Goal: Task Accomplishment & Management: Use online tool/utility

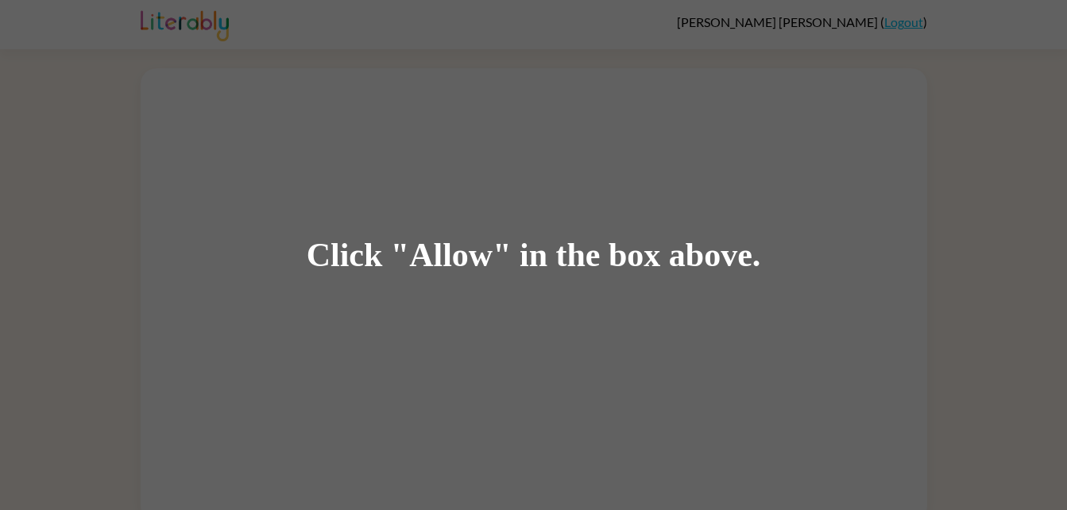
click at [564, 283] on div "Click "Allow" in the box above." at bounding box center [533, 255] width 1067 height 510
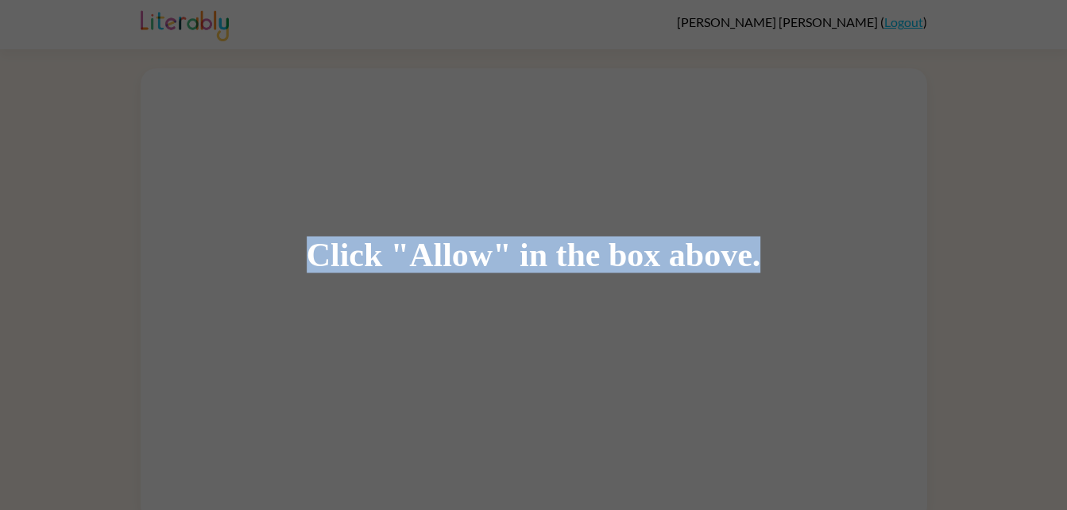
click at [564, 283] on div "Click "Allow" in the box above." at bounding box center [533, 255] width 1067 height 510
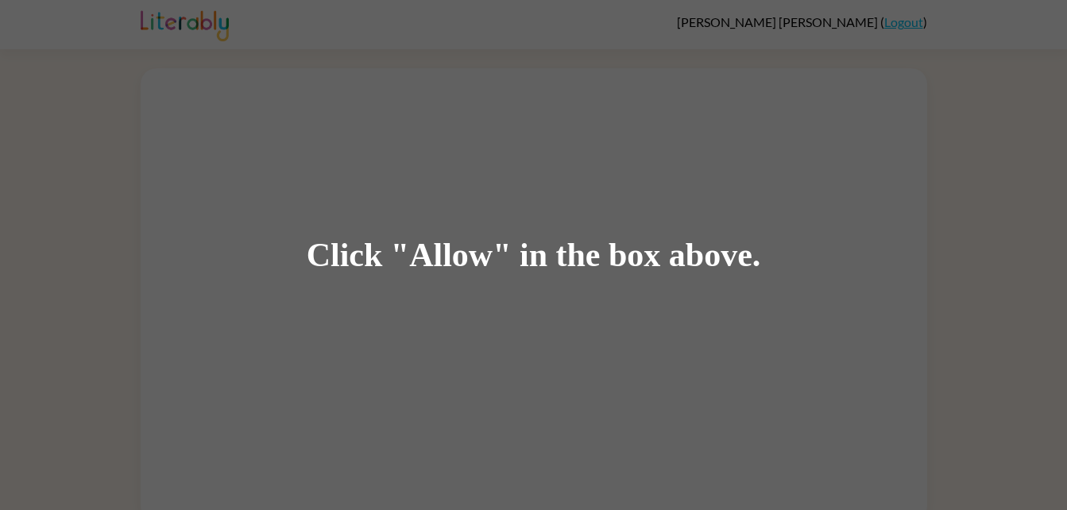
click at [564, 285] on div "Click "Allow" in the box above." at bounding box center [533, 255] width 1067 height 510
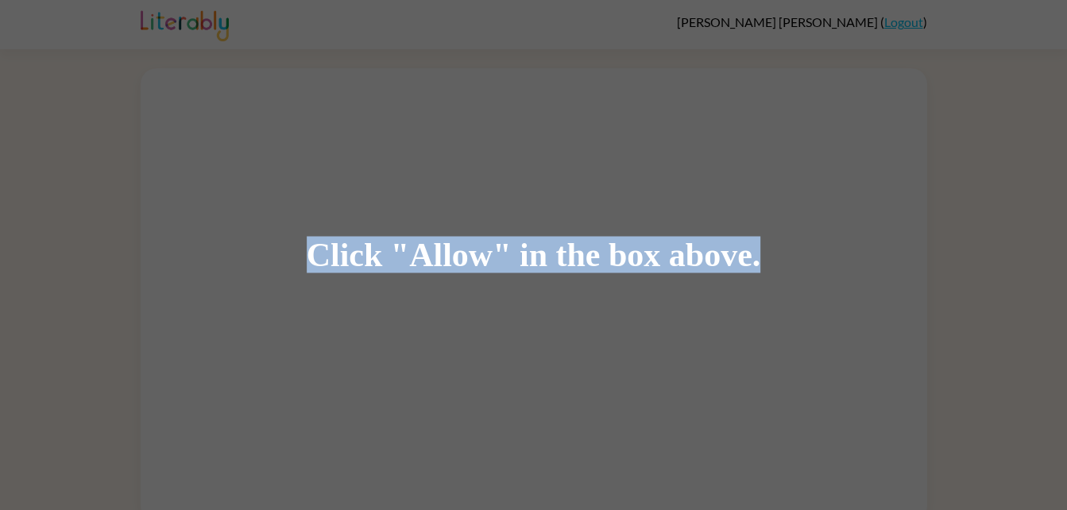
click at [564, 285] on div "Click "Allow" in the box above." at bounding box center [533, 255] width 1067 height 510
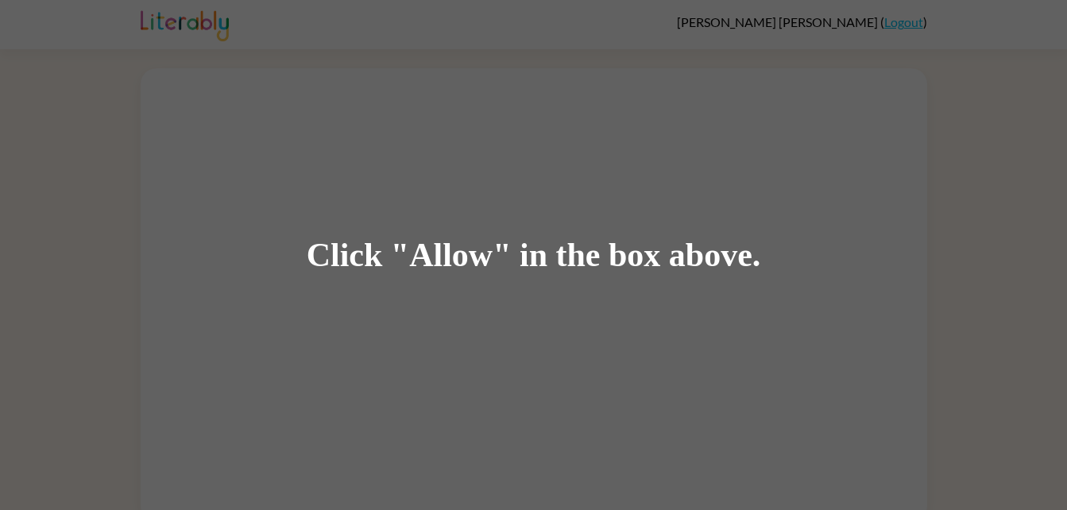
drag, startPoint x: 282, startPoint y: 209, endPoint x: 372, endPoint y: 138, distance: 114.3
click at [372, 138] on div "Click "Allow" in the box above." at bounding box center [533, 255] width 1067 height 510
drag, startPoint x: 283, startPoint y: 218, endPoint x: 293, endPoint y: 291, distance: 73.0
click at [497, 287] on div "Click "Allow" in the box above." at bounding box center [533, 255] width 1067 height 510
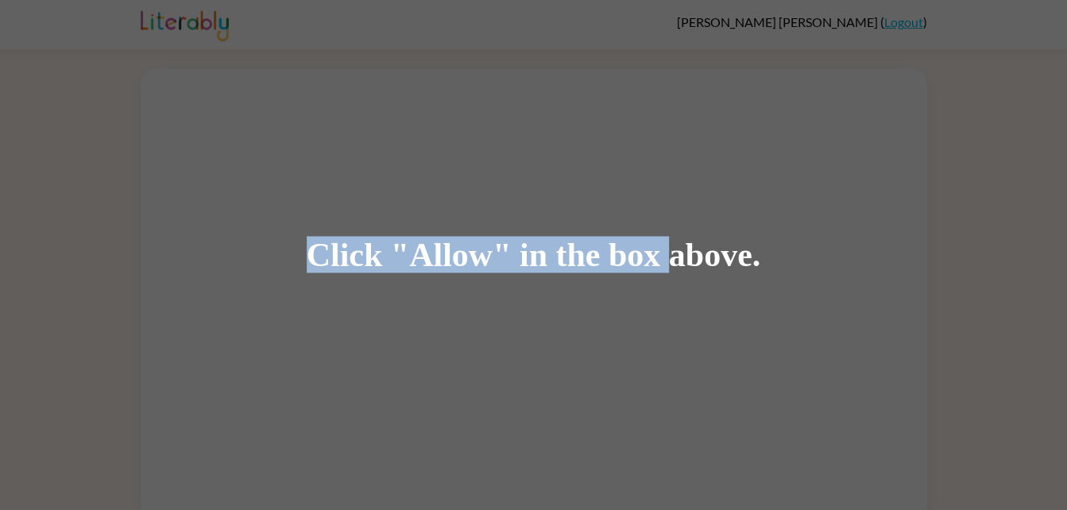
drag, startPoint x: 287, startPoint y: 253, endPoint x: 678, endPoint y: 269, distance: 391.2
click at [678, 269] on div "Click "Allow" in the box above." at bounding box center [533, 255] width 1067 height 510
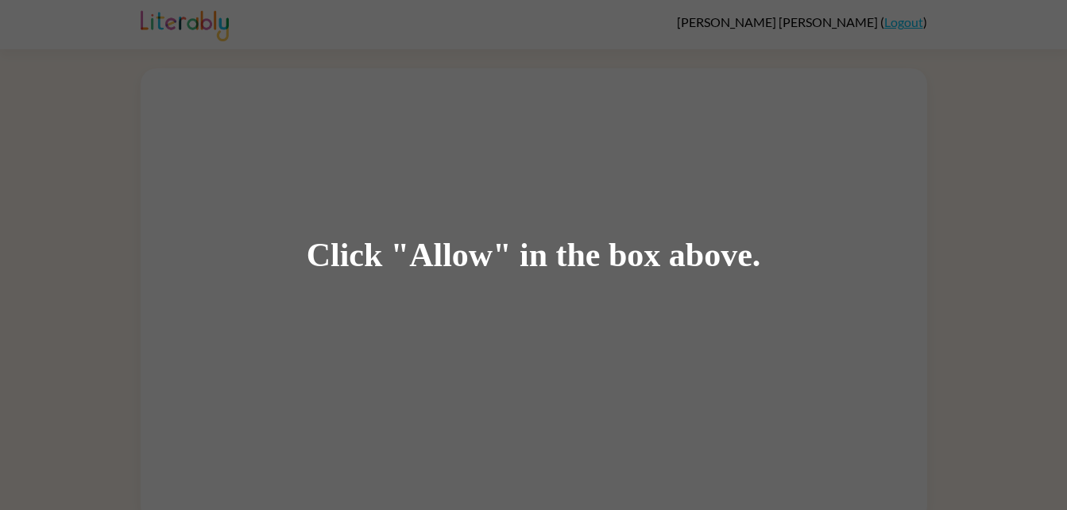
drag, startPoint x: 286, startPoint y: 243, endPoint x: 687, endPoint y: 221, distance: 401.8
click at [687, 221] on div "Click "Allow" in the box above." at bounding box center [533, 255] width 1067 height 510
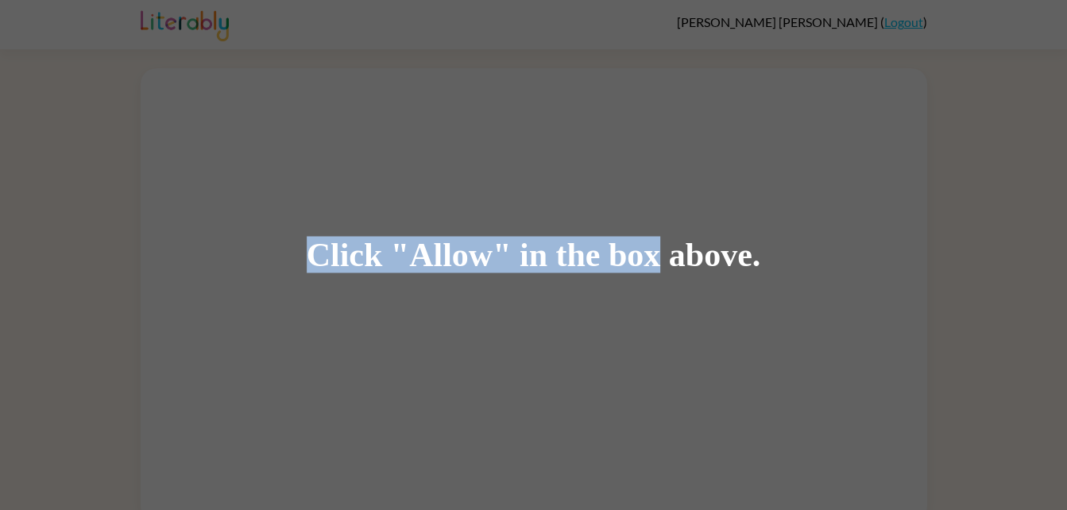
drag, startPoint x: 191, startPoint y: 245, endPoint x: 659, endPoint y: 251, distance: 467.1
click at [659, 251] on div "Click "Allow" in the box above." at bounding box center [533, 255] width 1067 height 510
click at [504, 148] on div "Click "Allow" in the box above." at bounding box center [533, 255] width 1067 height 510
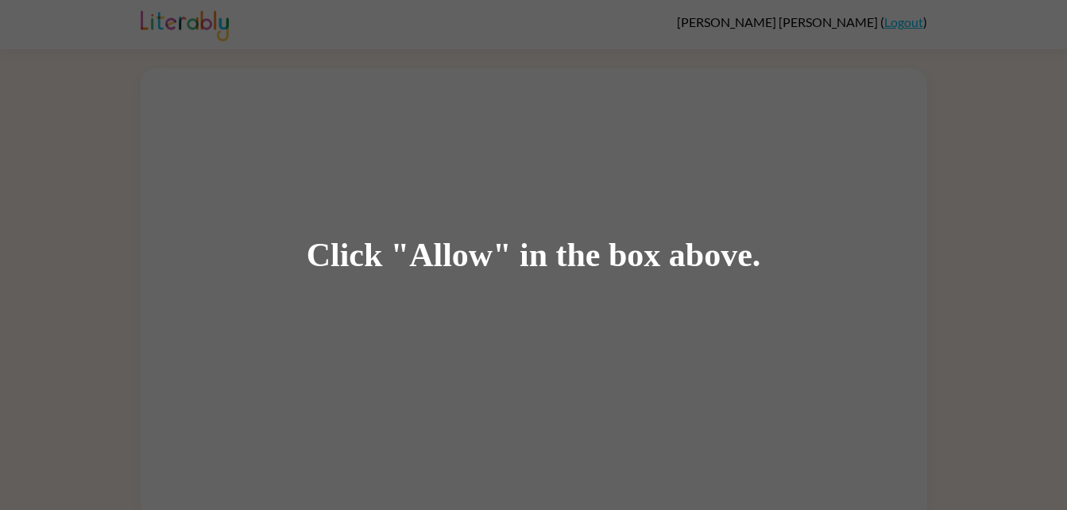
click at [277, 163] on div "Click "Allow" in the box above." at bounding box center [533, 255] width 1067 height 510
click at [280, 167] on div "Click "Allow" in the box above." at bounding box center [533, 255] width 1067 height 510
click at [271, 164] on div "Click "Allow" in the box above." at bounding box center [533, 255] width 1067 height 510
drag, startPoint x: 50, startPoint y: 14, endPoint x: 191, endPoint y: 18, distance: 141.5
click at [191, 18] on div "Click "Allow" in the box above." at bounding box center [533, 255] width 1067 height 510
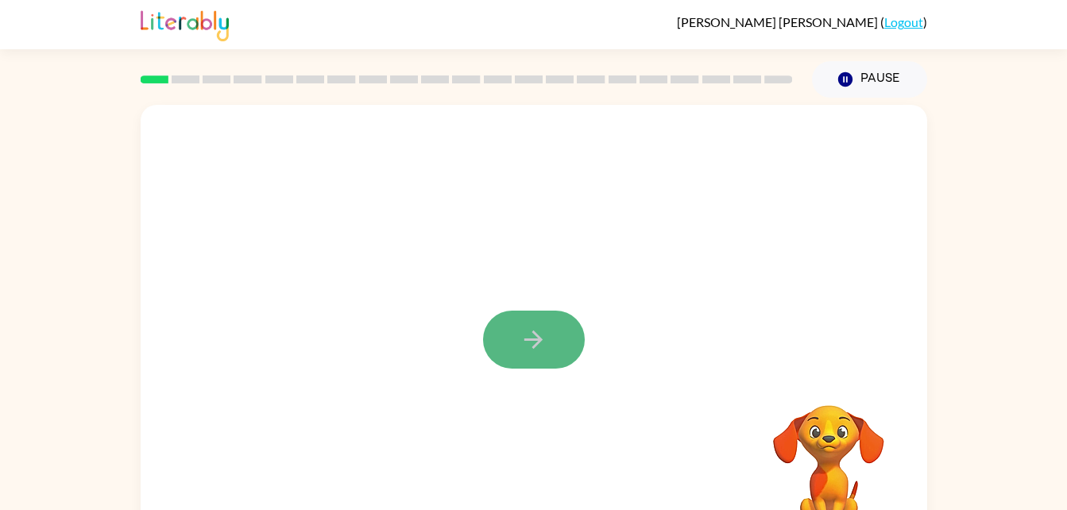
click at [546, 348] on icon "button" at bounding box center [534, 340] width 28 height 28
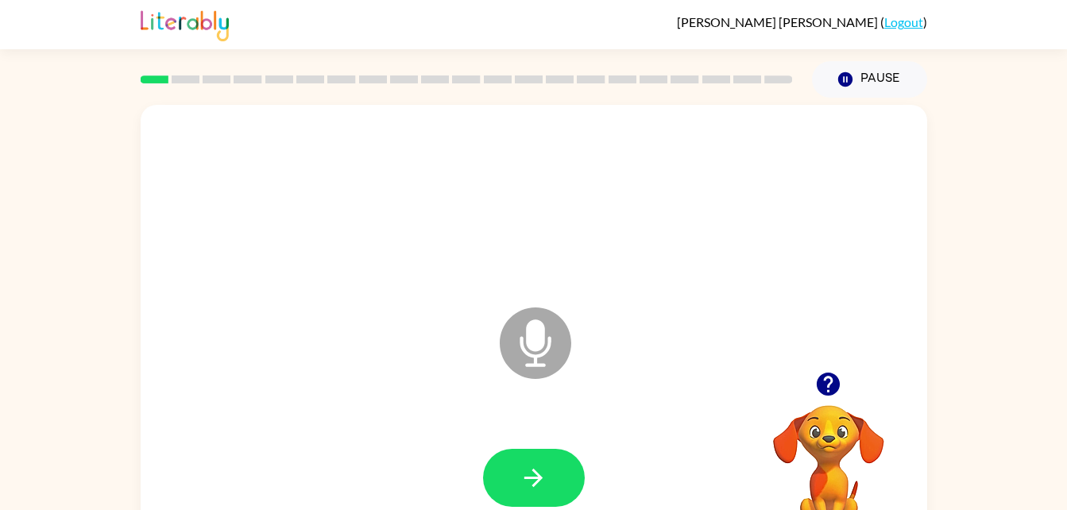
click at [524, 335] on icon at bounding box center [535, 342] width 71 height 71
click at [520, 335] on icon at bounding box center [535, 342] width 71 height 71
click at [520, 336] on icon at bounding box center [535, 342] width 71 height 71
click at [548, 474] on button "button" at bounding box center [534, 478] width 102 height 58
click at [515, 349] on icon at bounding box center [535, 342] width 71 height 71
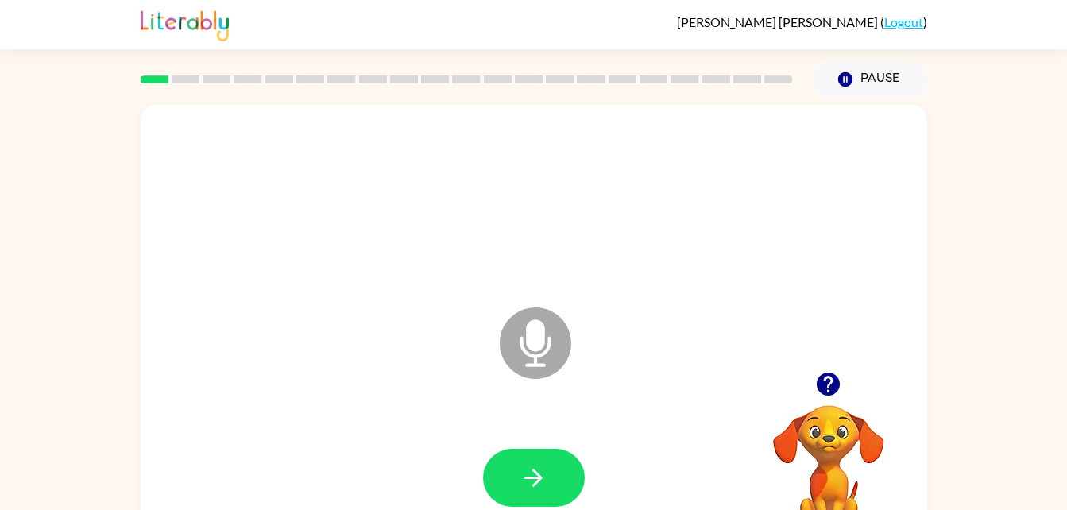
click at [515, 352] on icon at bounding box center [535, 342] width 71 height 71
click at [535, 328] on icon "Microphone The Microphone is here when it is your turn to talk" at bounding box center [615, 362] width 238 height 119
click at [520, 338] on icon "Microphone The Microphone is here when it is your turn to talk" at bounding box center [615, 362] width 238 height 119
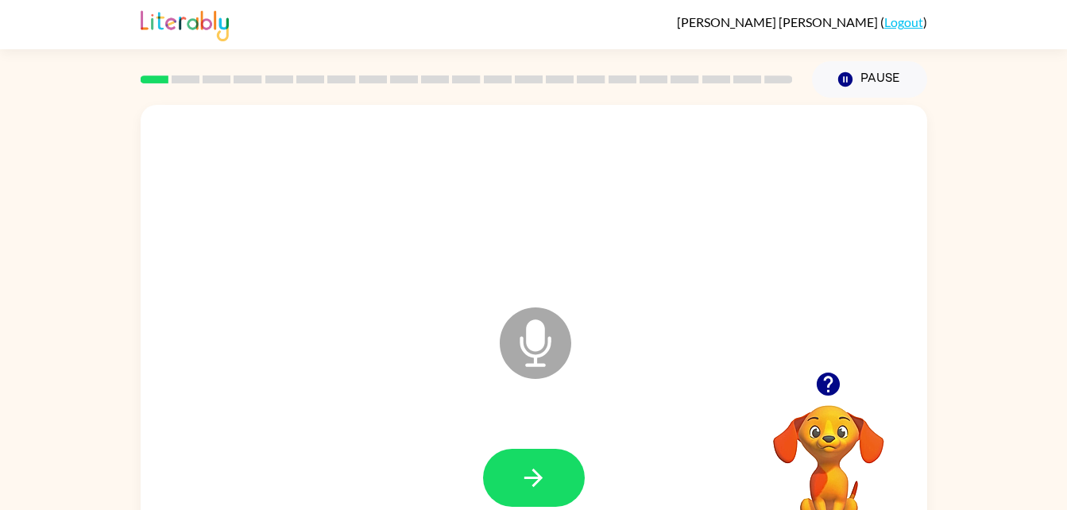
click at [520, 338] on icon "Microphone The Microphone is here when it is your turn to talk" at bounding box center [615, 362] width 238 height 119
click at [519, 346] on icon at bounding box center [535, 342] width 71 height 71
click at [553, 344] on icon at bounding box center [535, 342] width 71 height 71
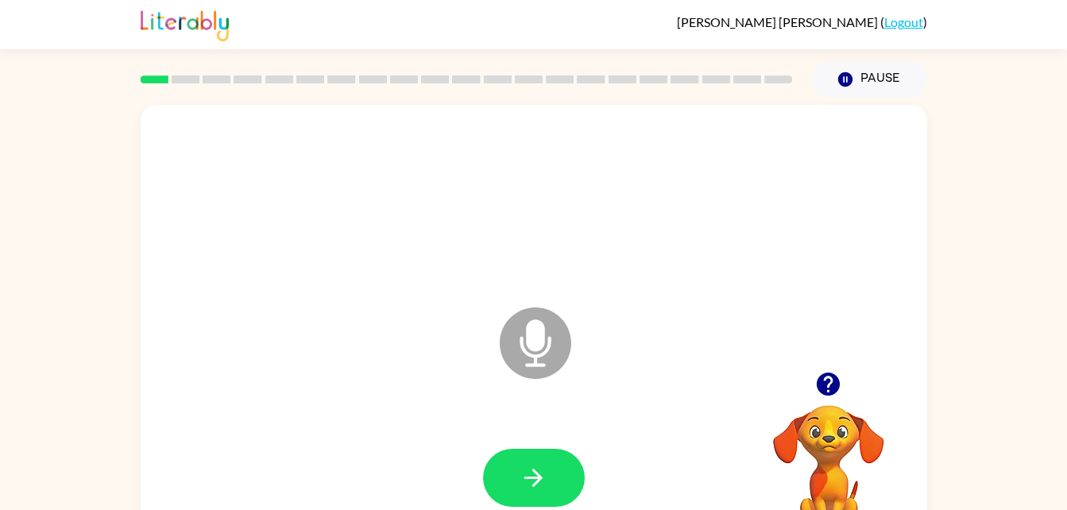
click at [551, 341] on icon "Microphone The Microphone is here when it is your turn to talk" at bounding box center [615, 362] width 238 height 119
click at [546, 340] on icon at bounding box center [535, 342] width 71 height 71
click at [541, 326] on icon "Microphone The Microphone is here when it is your turn to talk" at bounding box center [615, 362] width 238 height 119
click at [547, 331] on icon at bounding box center [535, 342] width 71 height 71
click at [821, 376] on icon "button" at bounding box center [828, 384] width 23 height 23
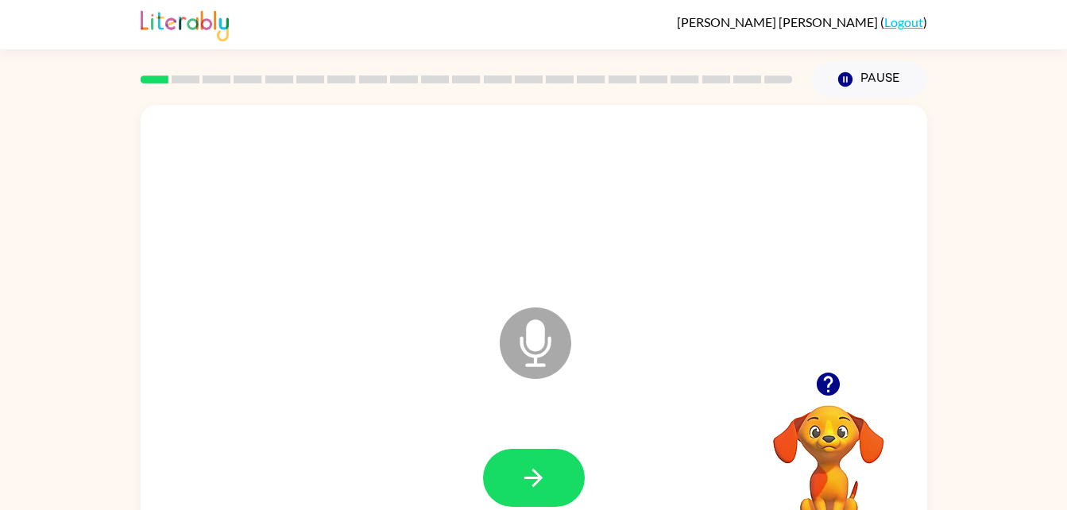
click at [527, 328] on icon "Microphone The Microphone is here when it is your turn to talk" at bounding box center [615, 362] width 238 height 119
click at [828, 375] on icon "button" at bounding box center [828, 384] width 23 height 23
click at [551, 357] on icon at bounding box center [535, 342] width 71 height 71
click at [550, 330] on icon at bounding box center [535, 342] width 71 height 71
click at [539, 342] on icon "Microphone The Microphone is here when it is your turn to talk" at bounding box center [615, 362] width 238 height 119
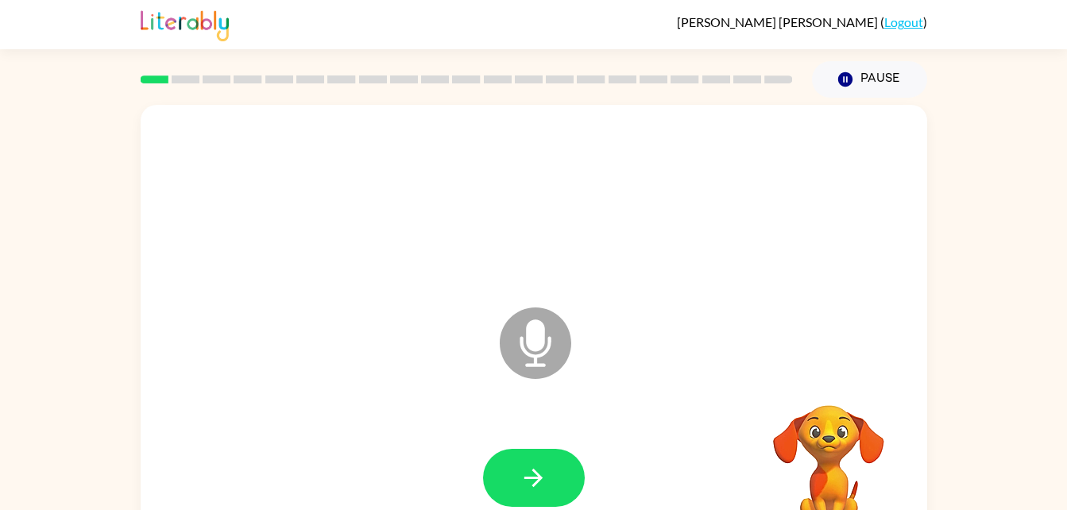
click at [535, 328] on icon "Microphone The Microphone is here when it is your turn to talk" at bounding box center [615, 362] width 238 height 119
click at [527, 360] on icon at bounding box center [535, 342] width 71 height 71
click at [546, 333] on icon at bounding box center [535, 342] width 71 height 71
click at [543, 347] on icon at bounding box center [535, 342] width 71 height 71
click at [551, 337] on icon at bounding box center [535, 342] width 71 height 71
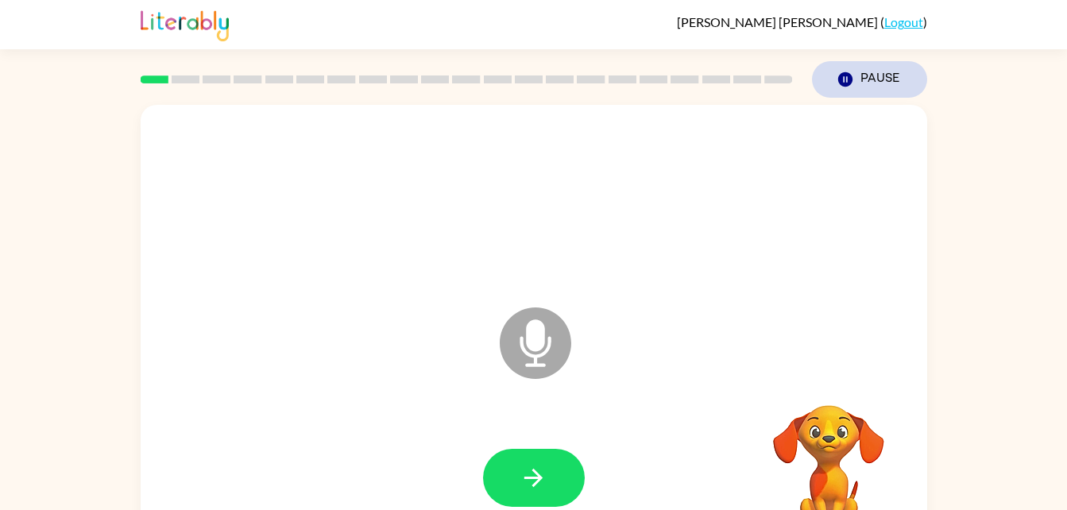
click at [847, 83] on icon "button" at bounding box center [844, 79] width 14 height 14
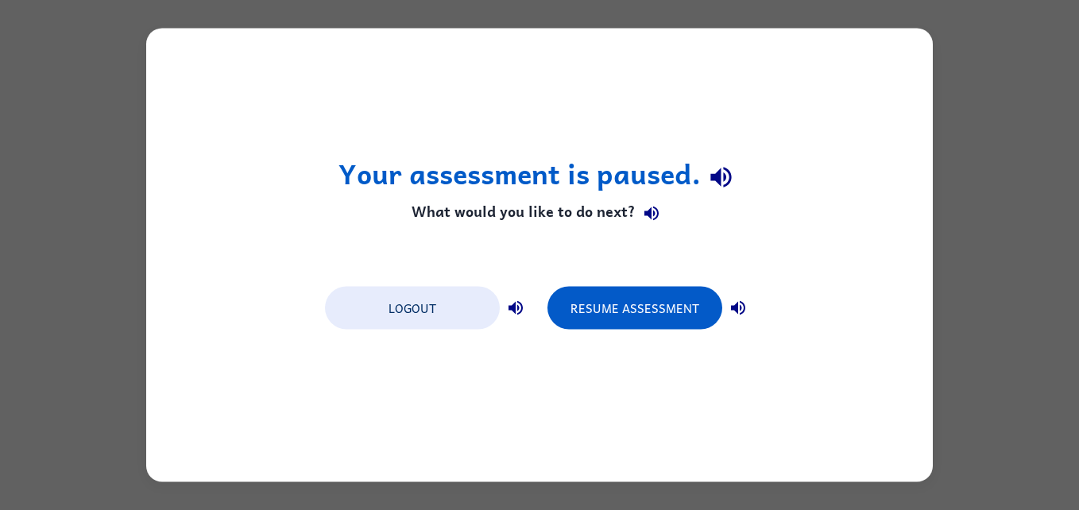
click at [1000, 176] on div "Your assessment is paused. What would you like to do next? Logout Resume Assess…" at bounding box center [539, 255] width 1079 height 510
click at [1014, 196] on div "Your assessment is paused. What would you like to do next? Logout Resume Assess…" at bounding box center [539, 255] width 1079 height 510
click at [1041, 190] on div "Your assessment is paused. What would you like to do next? Logout Resume Assess…" at bounding box center [539, 255] width 1079 height 510
click at [1029, 199] on div "Your assessment is paused. What would you like to do next? Logout Resume Assess…" at bounding box center [539, 255] width 1079 height 510
click at [1010, 216] on div "Your assessment is paused. What would you like to do next? Logout Resume Assess…" at bounding box center [539, 255] width 1079 height 510
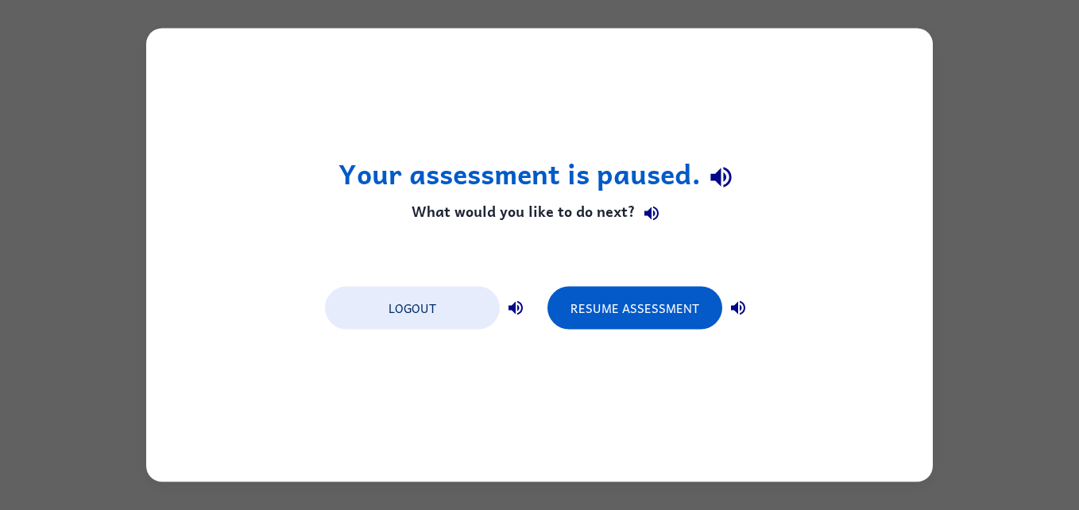
click at [992, 222] on div "Your assessment is paused. What would you like to do next? Logout Resume Assess…" at bounding box center [539, 255] width 1079 height 510
click at [979, 234] on div "Your assessment is paused. What would you like to do next? Logout Resume Assess…" at bounding box center [539, 255] width 1079 height 510
click at [682, 307] on button "Resume Assessment" at bounding box center [634, 308] width 175 height 43
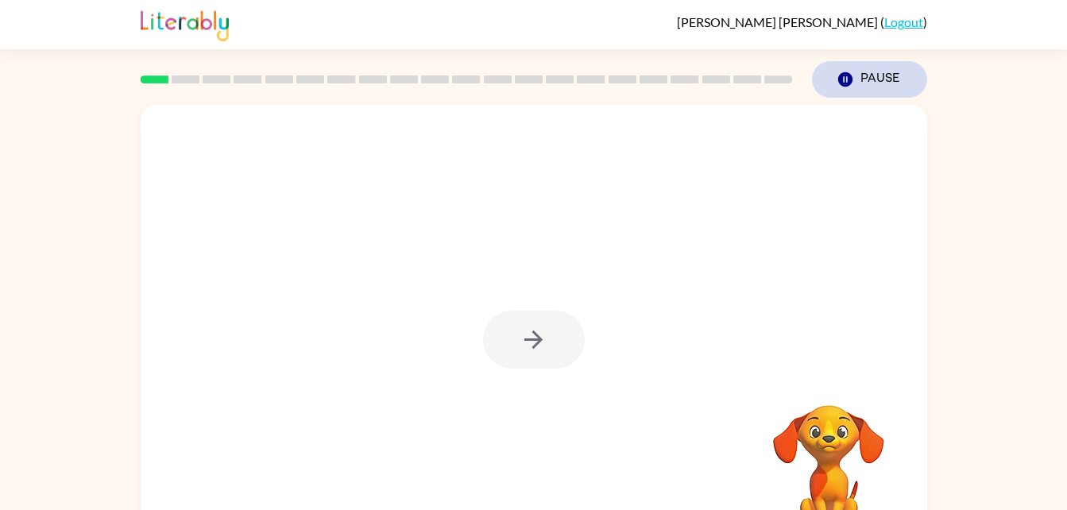
click at [849, 77] on icon "button" at bounding box center [844, 79] width 14 height 14
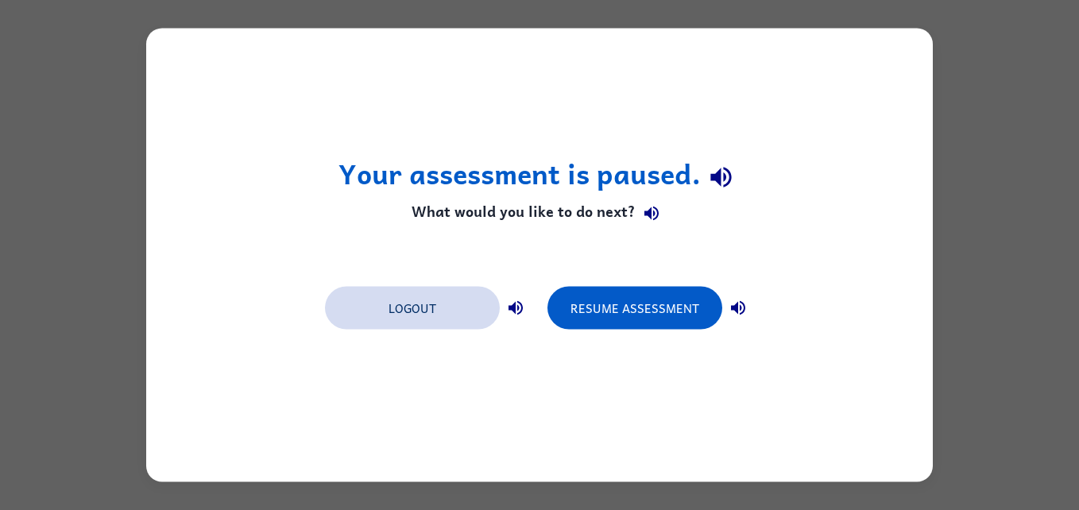
click at [457, 311] on button "Logout" at bounding box center [412, 308] width 175 height 43
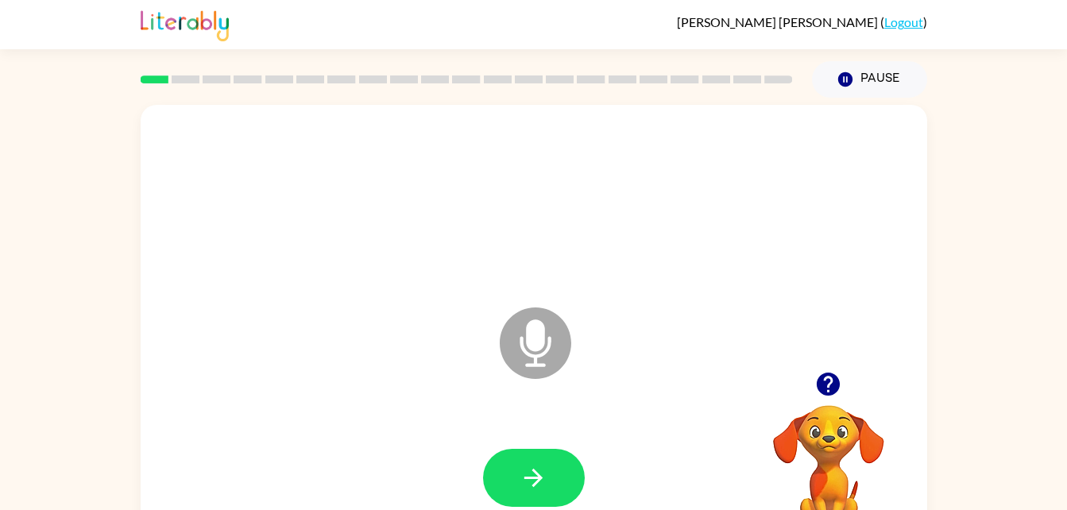
click at [536, 326] on icon "Microphone The Microphone is here when it is your turn to talk" at bounding box center [615, 362] width 238 height 119
click at [534, 324] on icon "Microphone The Microphone is here when it is your turn to talk" at bounding box center [615, 362] width 238 height 119
drag, startPoint x: 534, startPoint y: 323, endPoint x: 539, endPoint y: 330, distance: 8.6
click at [539, 330] on icon "Microphone The Microphone is here when it is your turn to talk" at bounding box center [615, 362] width 238 height 119
click at [535, 326] on icon "Microphone The Microphone is here when it is your turn to talk" at bounding box center [615, 362] width 238 height 119
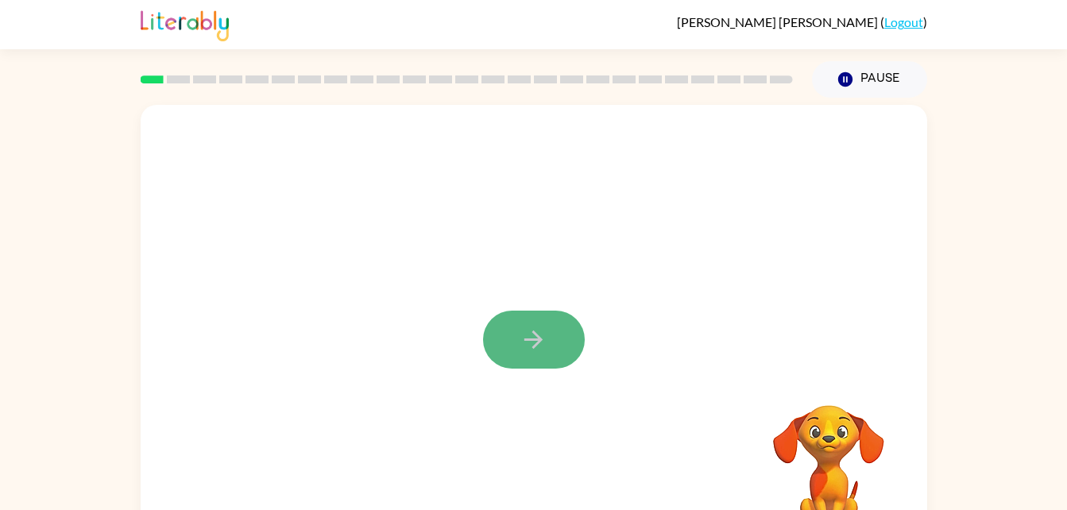
click at [535, 319] on button "button" at bounding box center [534, 340] width 102 height 58
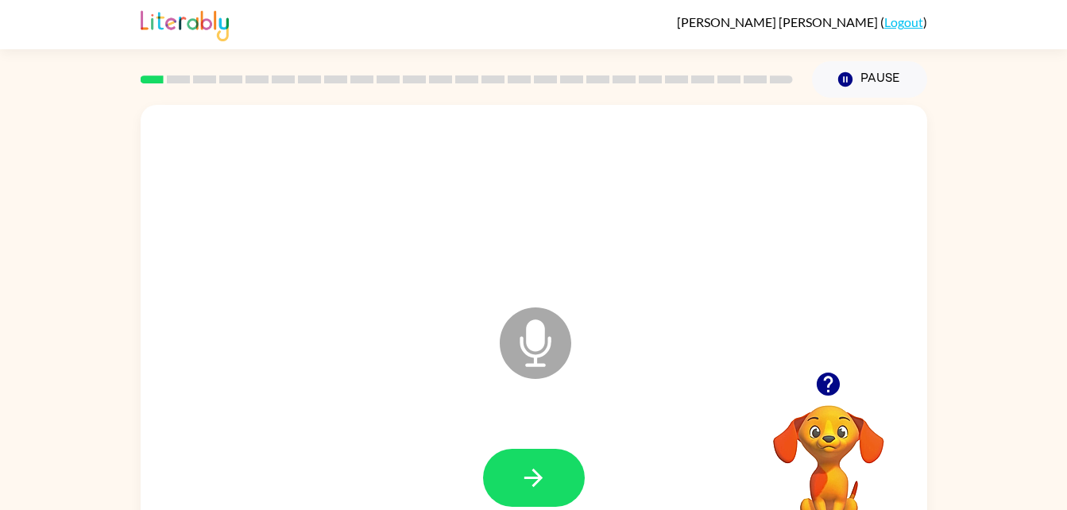
click at [535, 319] on icon "Microphone The Microphone is here when it is your turn to talk" at bounding box center [615, 362] width 238 height 119
drag, startPoint x: 825, startPoint y: 385, endPoint x: 723, endPoint y: 284, distance: 143.2
drag, startPoint x: 723, startPoint y: 284, endPoint x: 535, endPoint y: 349, distance: 198.2
click at [535, 349] on icon "Microphone The Microphone is here when it is your turn to talk" at bounding box center [615, 362] width 238 height 119
click at [546, 367] on icon at bounding box center [535, 342] width 71 height 71
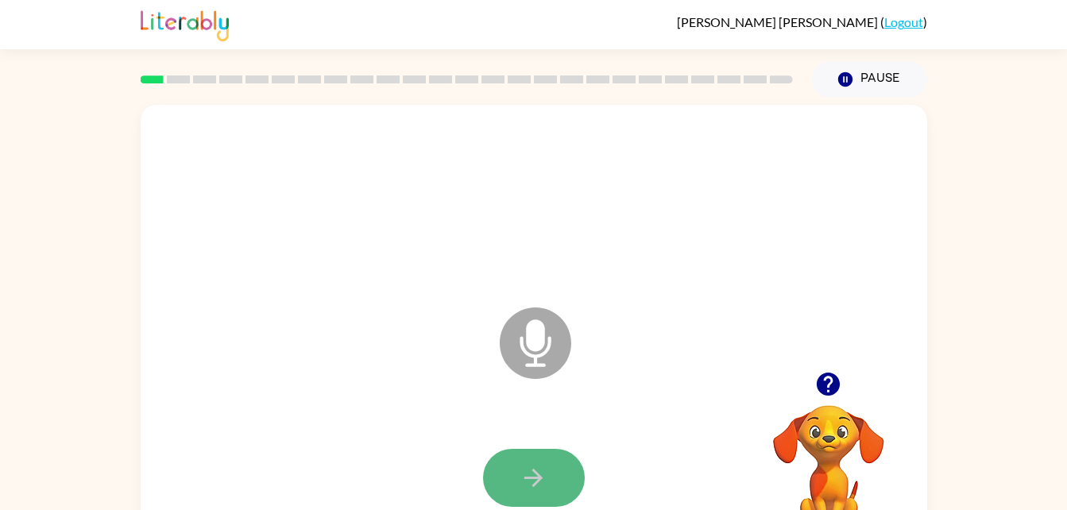
click at [554, 461] on button "button" at bounding box center [534, 478] width 102 height 58
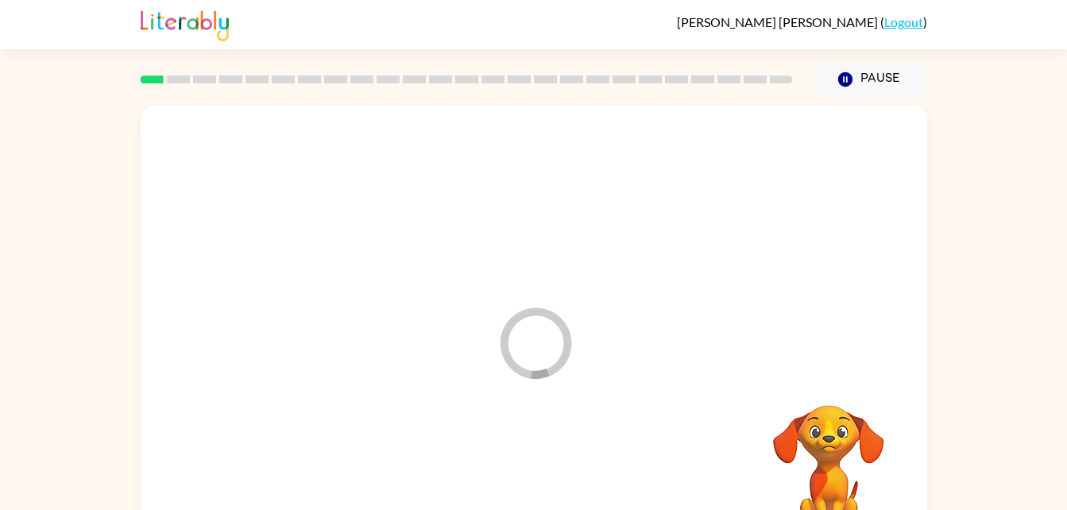
click at [554, 461] on div at bounding box center [533, 478] width 755 height 130
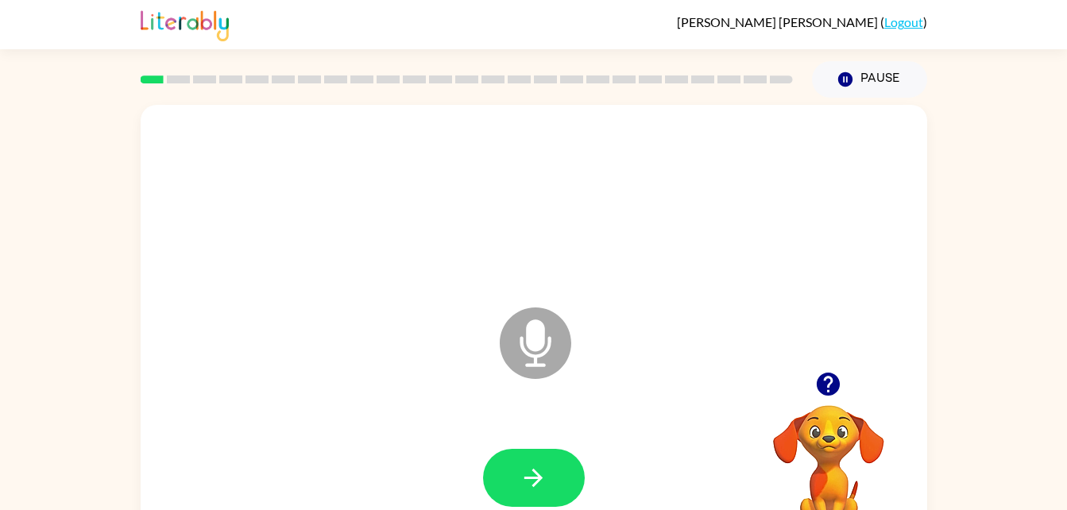
click at [578, 477] on button "button" at bounding box center [534, 478] width 102 height 58
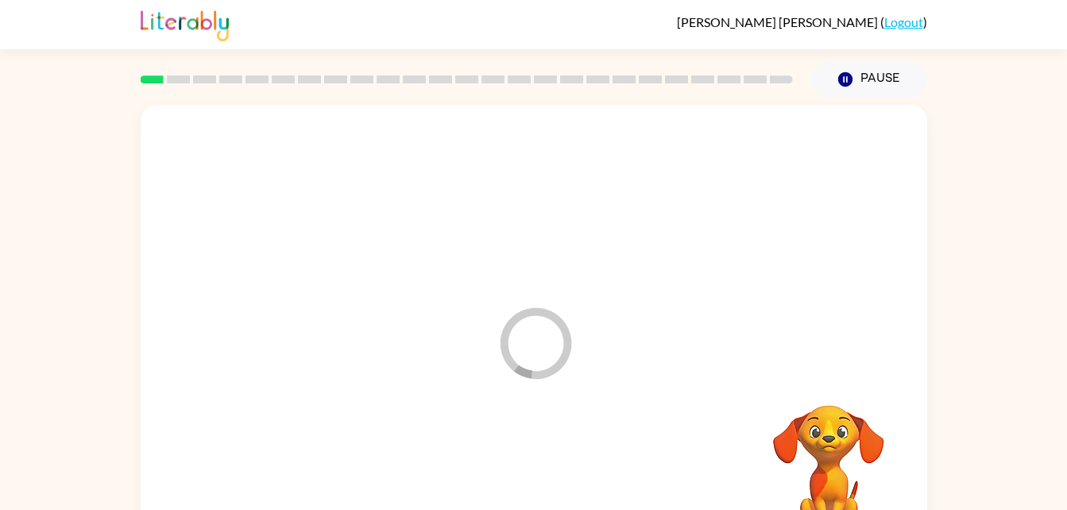
click at [578, 477] on div at bounding box center [533, 478] width 755 height 130
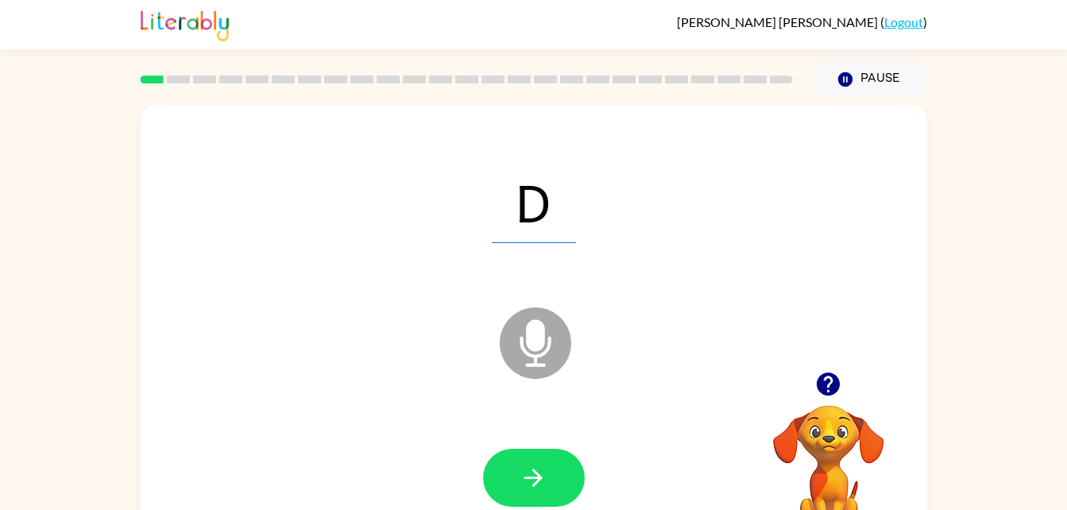
click at [544, 334] on icon "Microphone The Microphone is here when it is your turn to talk" at bounding box center [615, 362] width 238 height 119
click at [553, 344] on icon at bounding box center [535, 342] width 71 height 71
click at [550, 344] on icon "Microphone The Microphone is here when it is your turn to talk" at bounding box center [615, 362] width 238 height 119
click at [550, 330] on icon at bounding box center [535, 342] width 71 height 71
click at [554, 323] on icon at bounding box center [535, 342] width 71 height 71
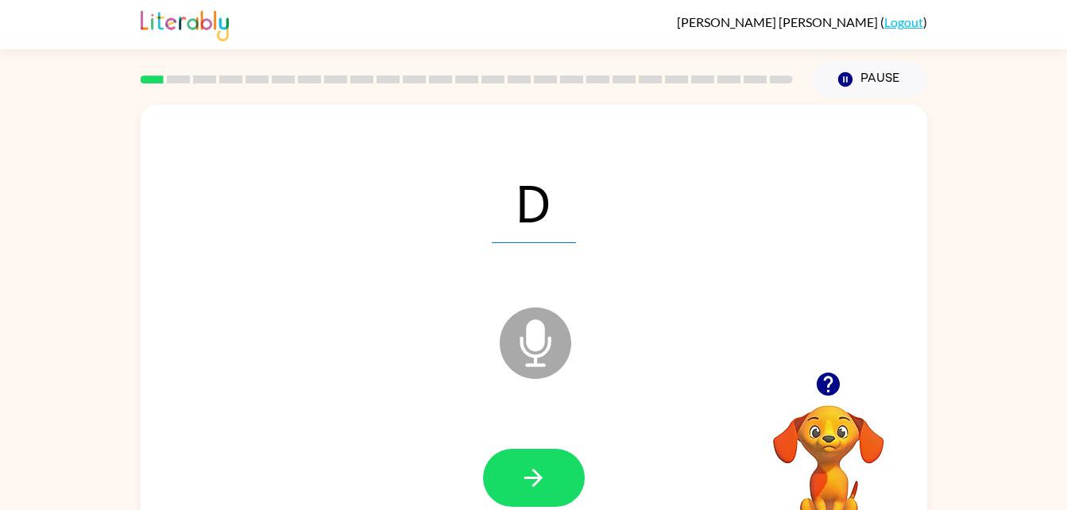
click at [547, 340] on icon at bounding box center [535, 342] width 71 height 71
click at [551, 325] on icon at bounding box center [535, 342] width 71 height 71
click at [554, 321] on icon at bounding box center [535, 342] width 71 height 71
click at [559, 321] on icon at bounding box center [535, 342] width 71 height 71
click at [561, 476] on button "button" at bounding box center [534, 478] width 102 height 58
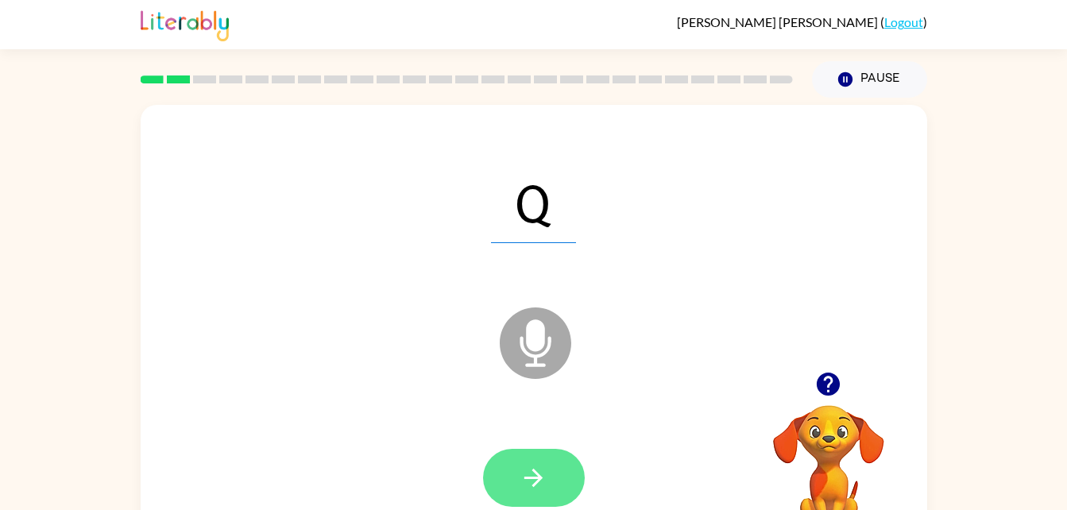
click at [543, 460] on button "button" at bounding box center [534, 478] width 102 height 58
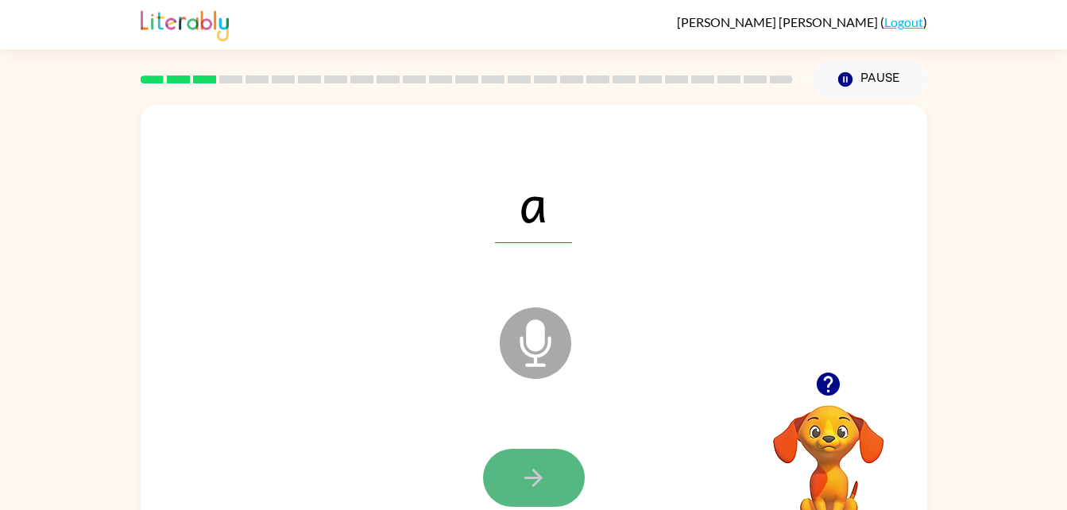
click at [507, 457] on button "button" at bounding box center [534, 478] width 102 height 58
click at [547, 477] on icon "button" at bounding box center [534, 478] width 28 height 28
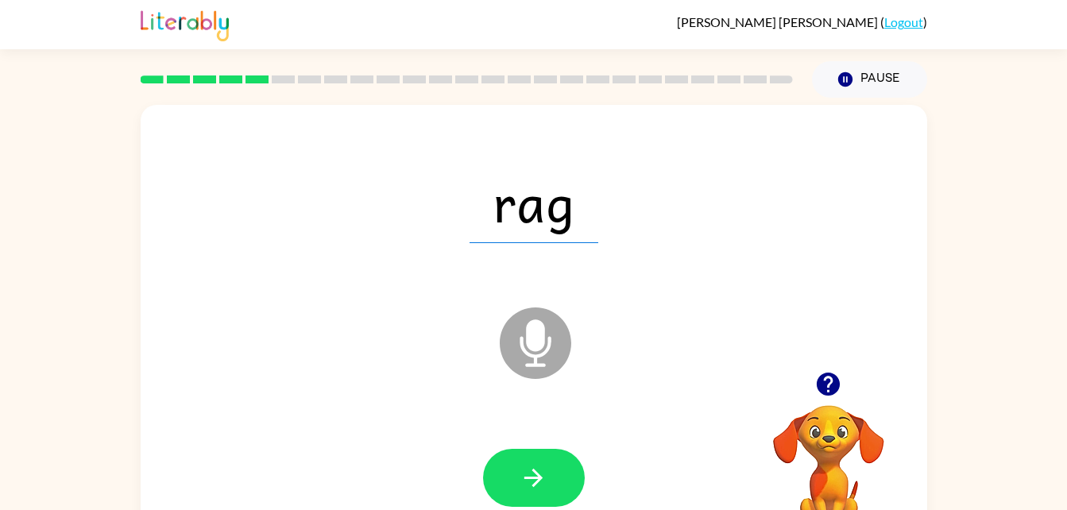
drag, startPoint x: 651, startPoint y: 356, endPoint x: 635, endPoint y: 367, distance: 19.4
click at [635, 367] on div "rag Microphone The Microphone is here when it is your turn to talk" at bounding box center [534, 332] width 786 height 454
click at [532, 462] on button "button" at bounding box center [534, 478] width 102 height 58
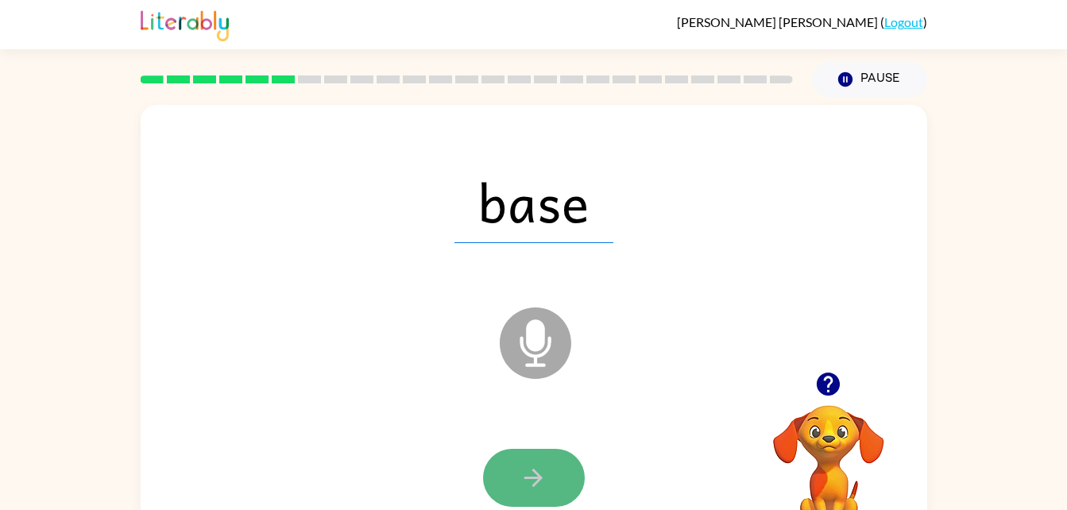
click at [532, 462] on button "button" at bounding box center [534, 478] width 102 height 58
click at [543, 464] on icon "button" at bounding box center [534, 478] width 28 height 28
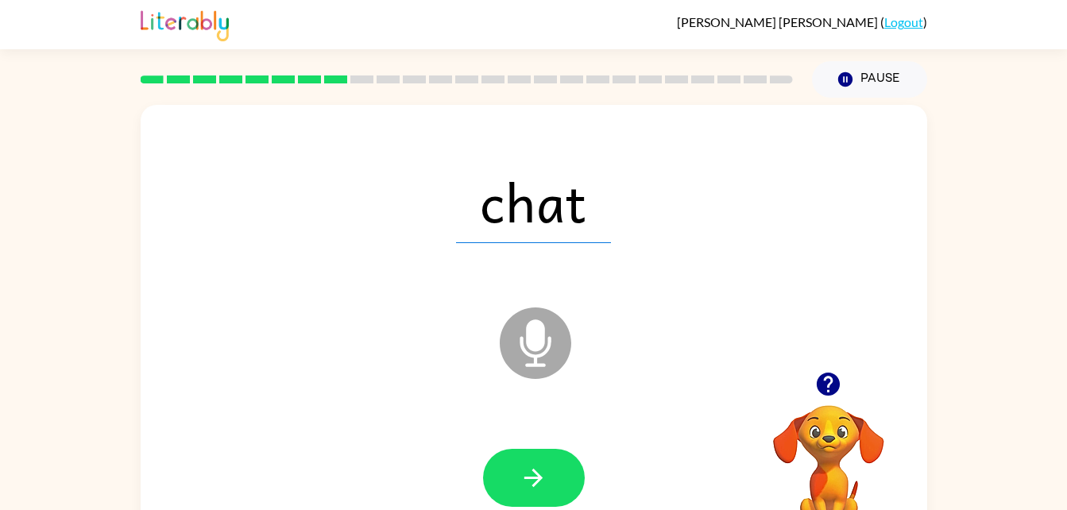
click at [545, 466] on icon "button" at bounding box center [534, 478] width 28 height 28
click at [547, 466] on button "button" at bounding box center [534, 478] width 102 height 58
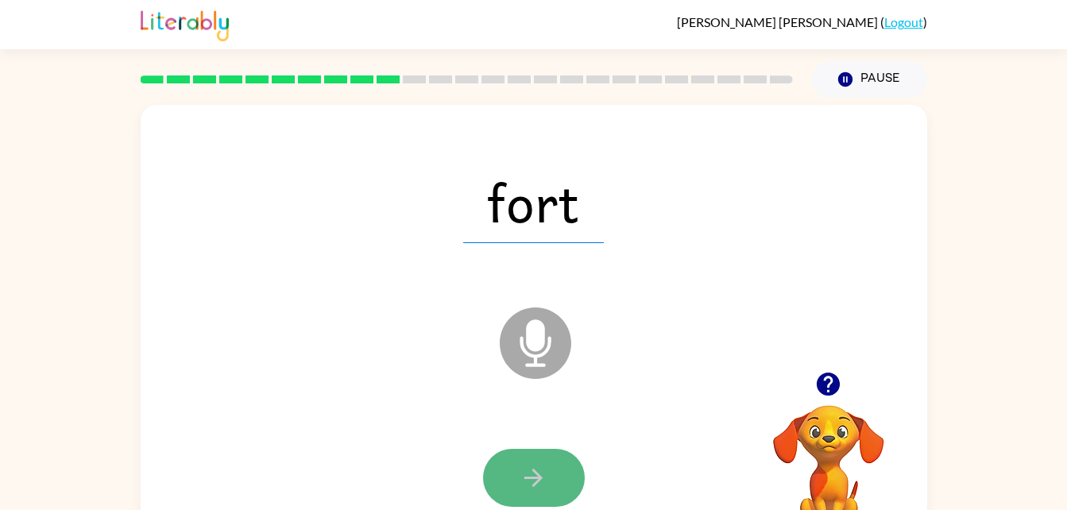
drag, startPoint x: 546, startPoint y: 471, endPoint x: 522, endPoint y: 469, distance: 23.9
click at [522, 469] on icon "button" at bounding box center [534, 478] width 28 height 28
click at [518, 478] on button "button" at bounding box center [534, 478] width 102 height 58
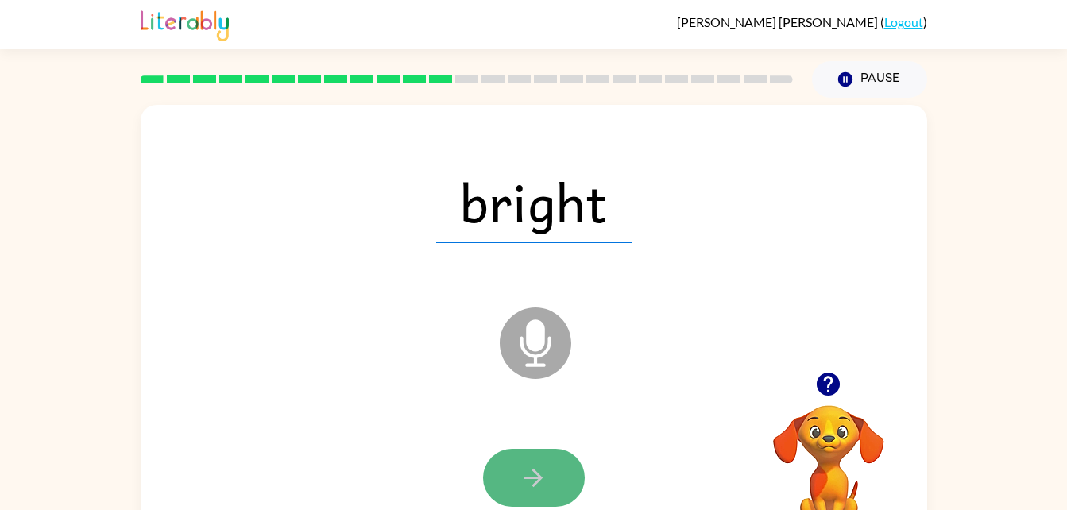
click at [524, 480] on icon "button" at bounding box center [534, 478] width 28 height 28
click at [546, 467] on icon "button" at bounding box center [534, 478] width 28 height 28
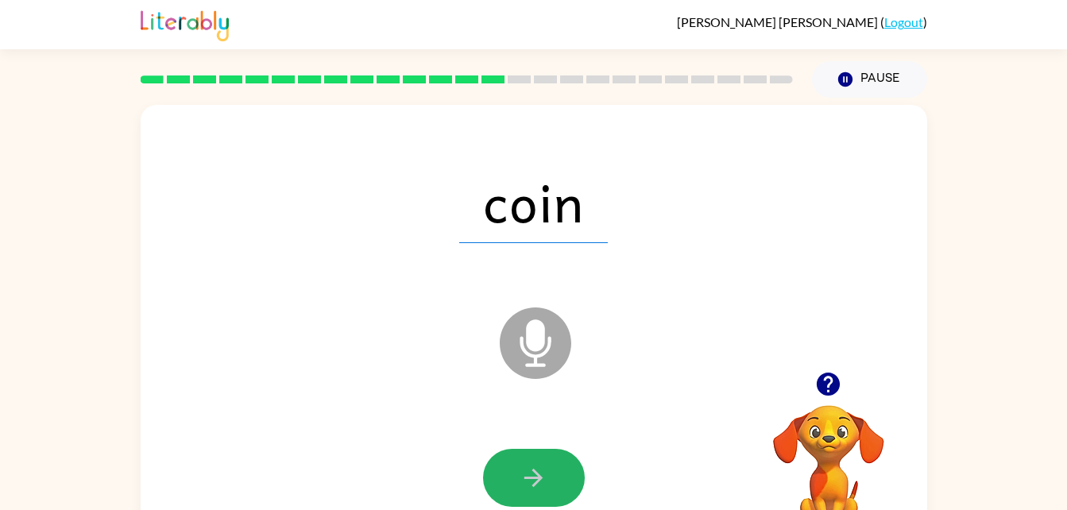
click at [546, 467] on icon "button" at bounding box center [534, 478] width 28 height 28
click at [546, 467] on div at bounding box center [534, 478] width 102 height 58
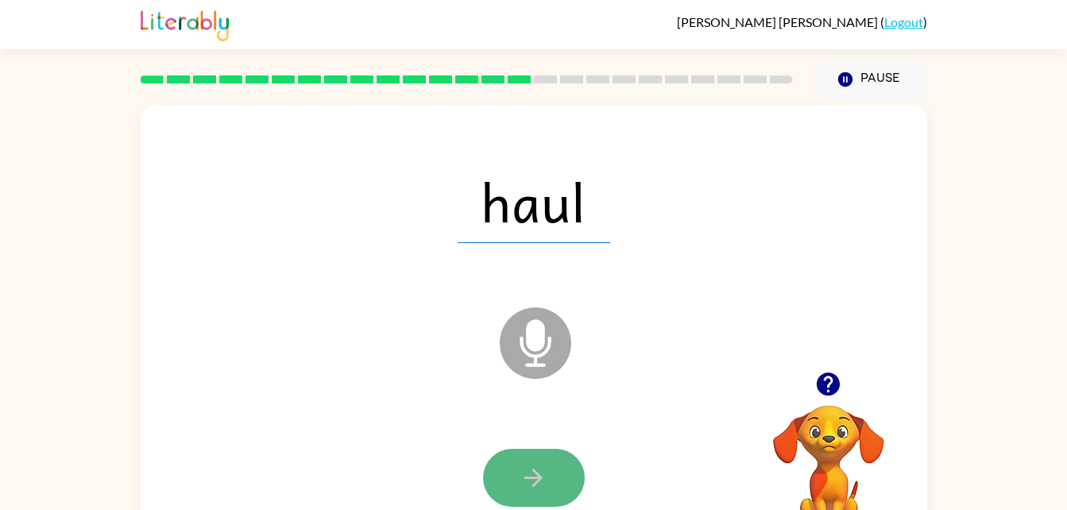
click at [551, 485] on button "button" at bounding box center [534, 478] width 102 height 58
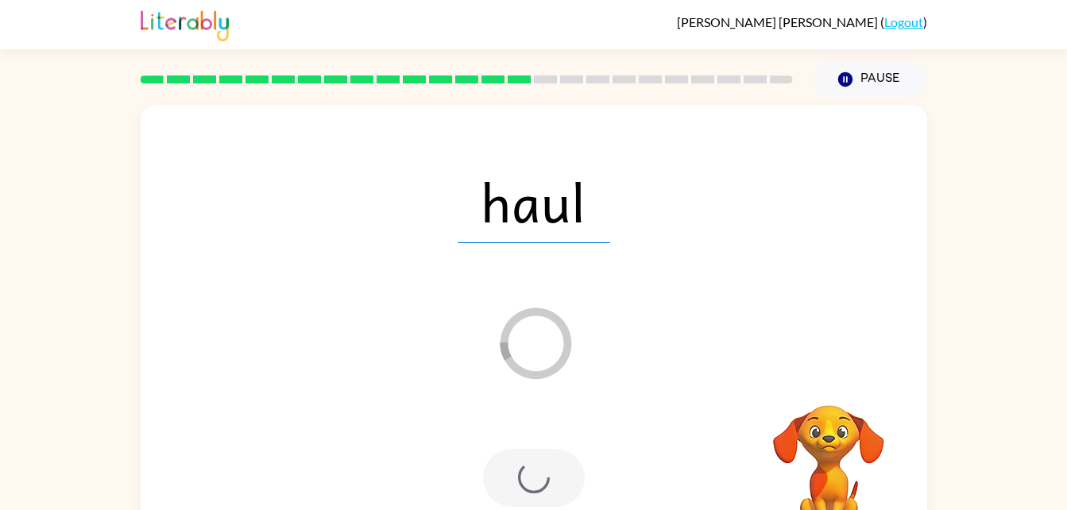
click at [550, 485] on div at bounding box center [534, 478] width 102 height 58
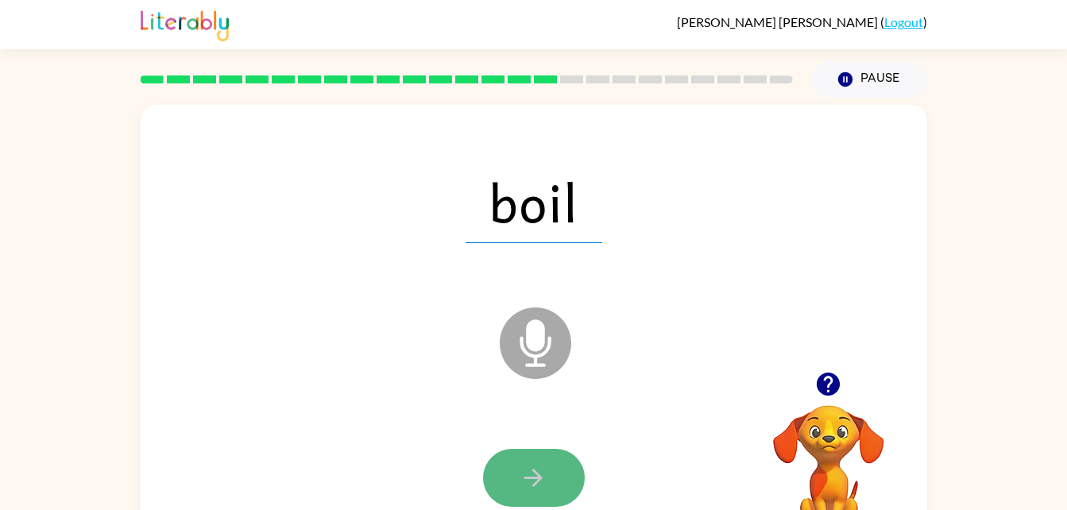
click at [531, 476] on icon "button" at bounding box center [534, 478] width 28 height 28
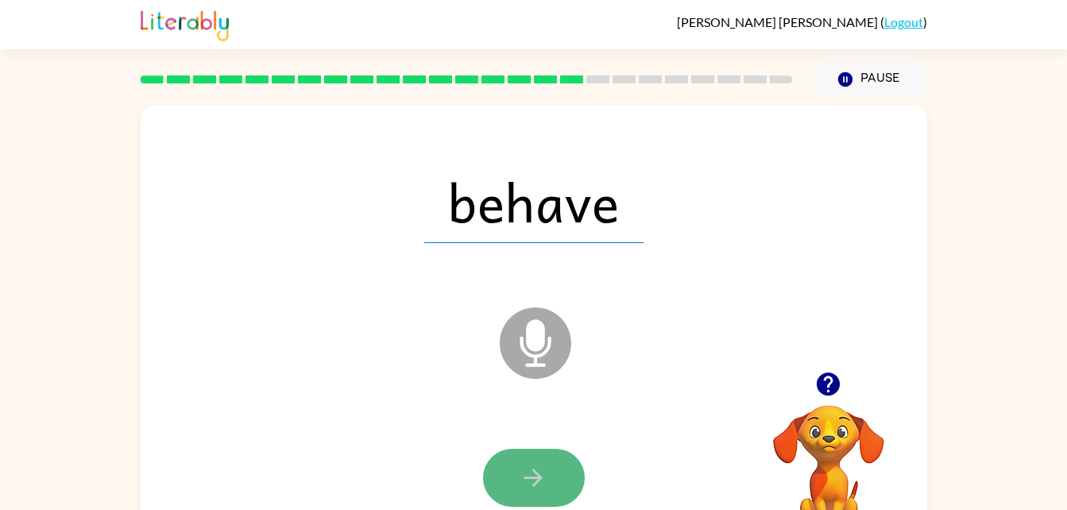
click at [529, 476] on icon "button" at bounding box center [534, 478] width 28 height 28
click at [558, 458] on button "button" at bounding box center [534, 478] width 102 height 58
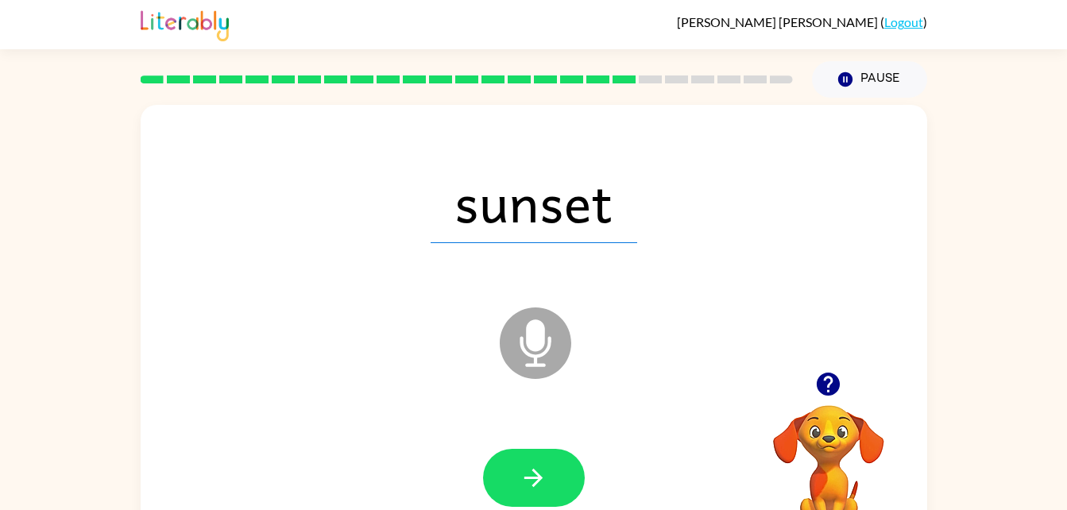
drag, startPoint x: 558, startPoint y: 458, endPoint x: 520, endPoint y: 447, distance: 40.5
click at [520, 447] on div at bounding box center [533, 478] width 755 height 130
click at [537, 471] on icon "button" at bounding box center [534, 478] width 28 height 28
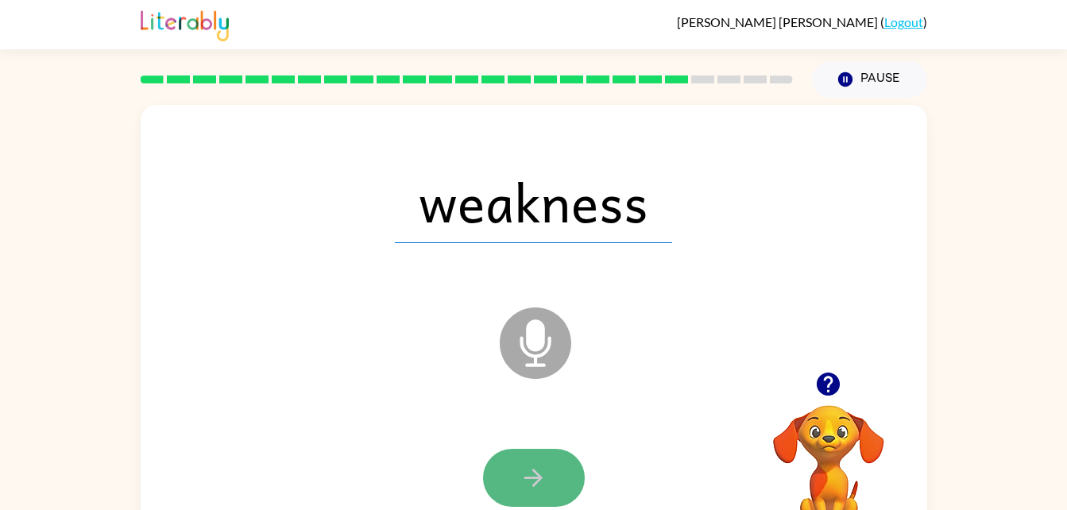
click at [539, 469] on icon "button" at bounding box center [534, 478] width 28 height 28
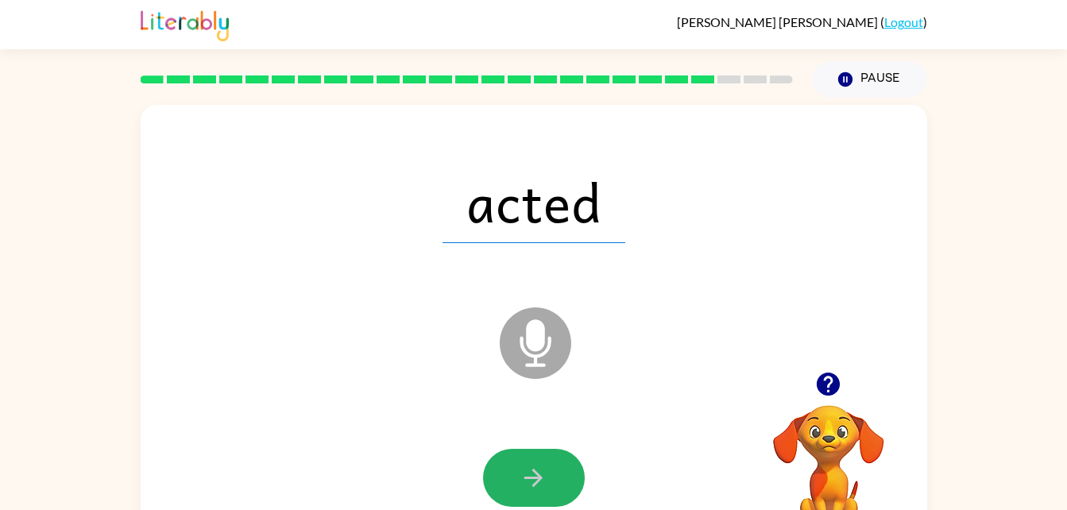
click at [540, 474] on icon "button" at bounding box center [534, 478] width 28 height 28
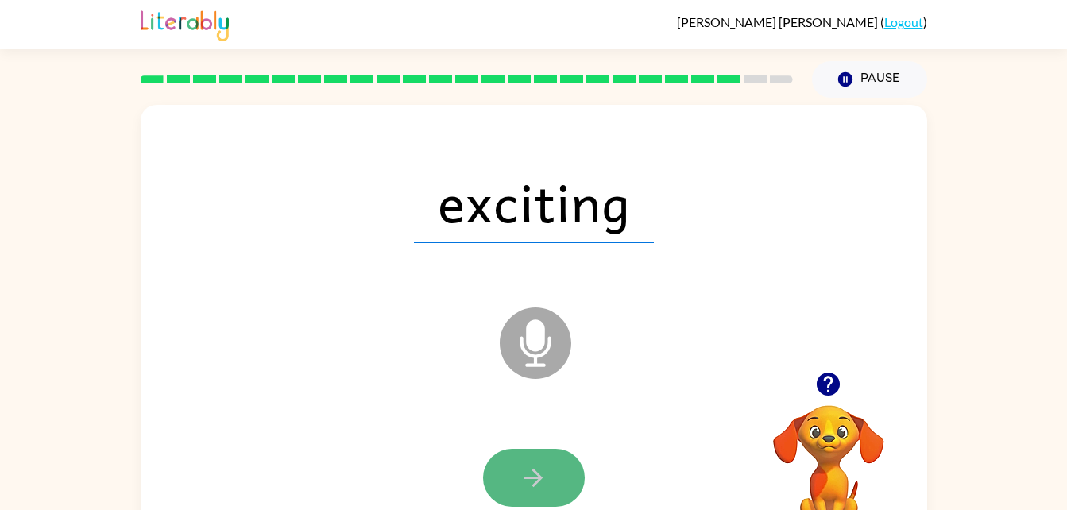
click at [540, 474] on icon "button" at bounding box center [534, 478] width 28 height 28
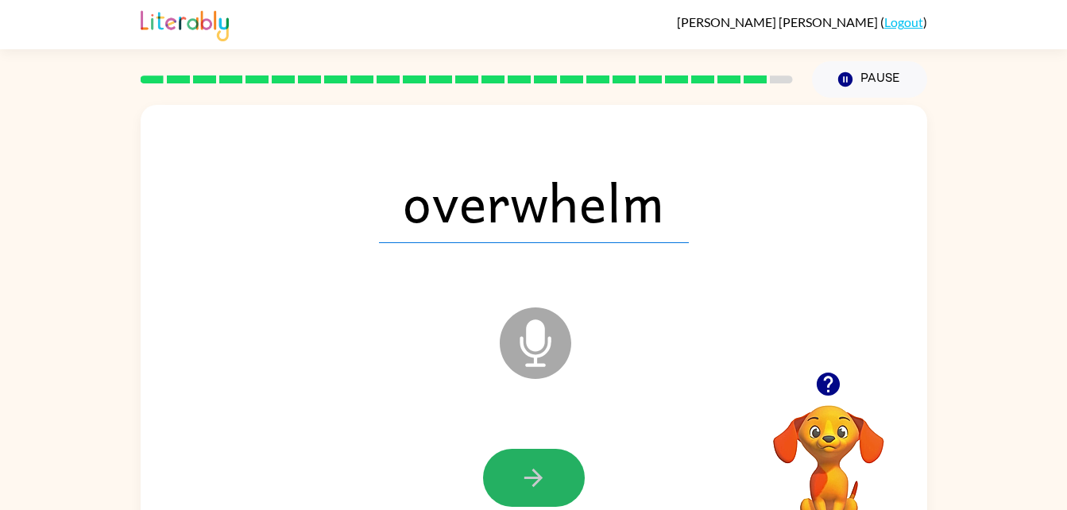
click at [540, 474] on icon "button" at bounding box center [534, 478] width 28 height 28
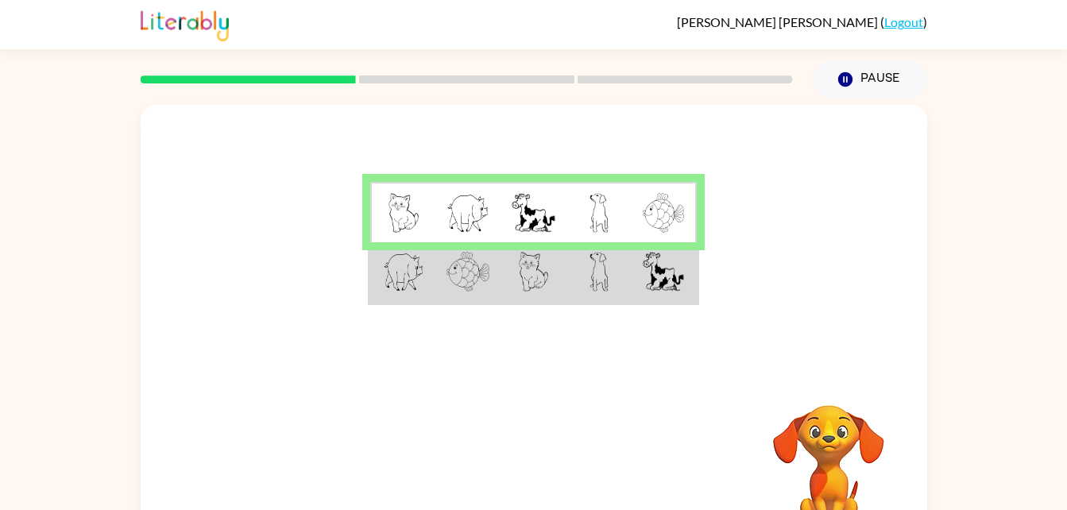
click at [821, 440] on video "Your browser must support playing .mp4 files to use Literably. Please try using…" at bounding box center [828, 460] width 159 height 159
drag, startPoint x: 821, startPoint y: 440, endPoint x: 724, endPoint y: 173, distance: 284.0
click at [724, 173] on div "Your browser must support playing .mp4 files to use Literably. Please try using…" at bounding box center [534, 332] width 786 height 454
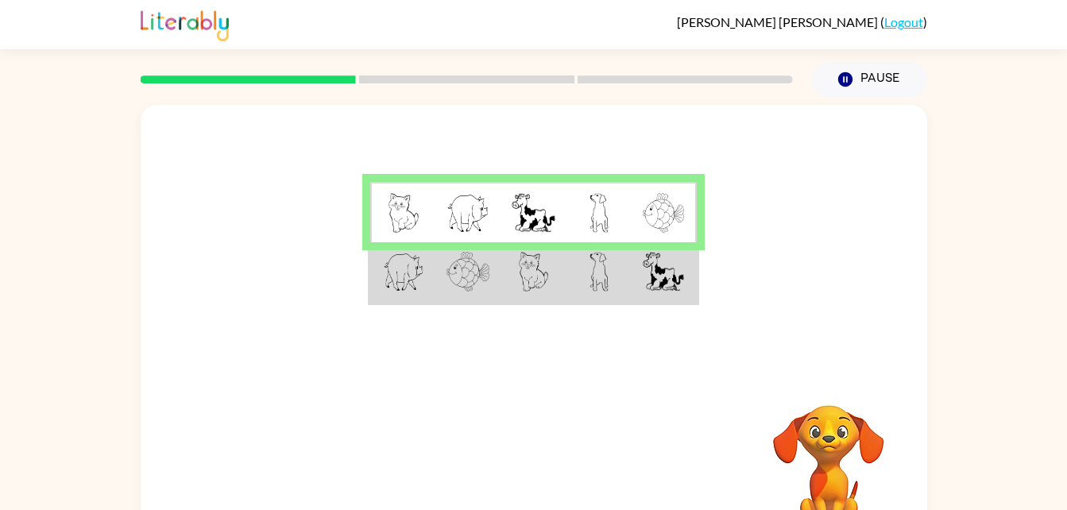
drag, startPoint x: 89, startPoint y: 25, endPoint x: 189, endPoint y: 26, distance: 100.1
click at [189, 26] on div "Annabeth Tahkeal-Eakin ( Logout )" at bounding box center [533, 24] width 1067 height 49
click at [232, 109] on div at bounding box center [534, 238] width 786 height 267
click at [399, 208] on img at bounding box center [403, 213] width 30 height 40
click at [396, 211] on img at bounding box center [403, 213] width 30 height 40
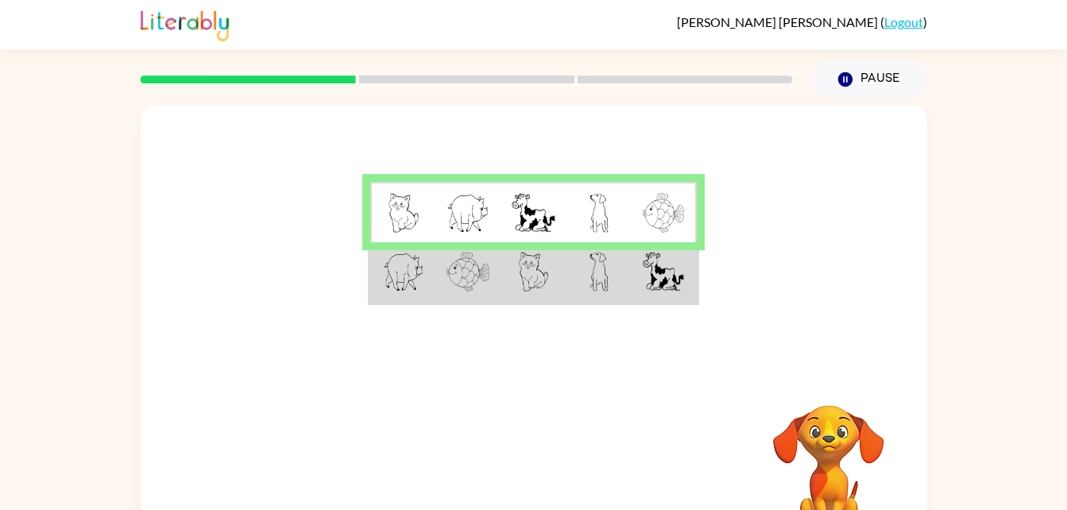
drag, startPoint x: 423, startPoint y: 76, endPoint x: 432, endPoint y: 88, distance: 15.3
click at [427, 85] on div at bounding box center [466, 80] width 671 height 56
click at [829, 454] on video "Your browser must support playing .mp4 files to use Literably. Please try using…" at bounding box center [828, 460] width 159 height 159
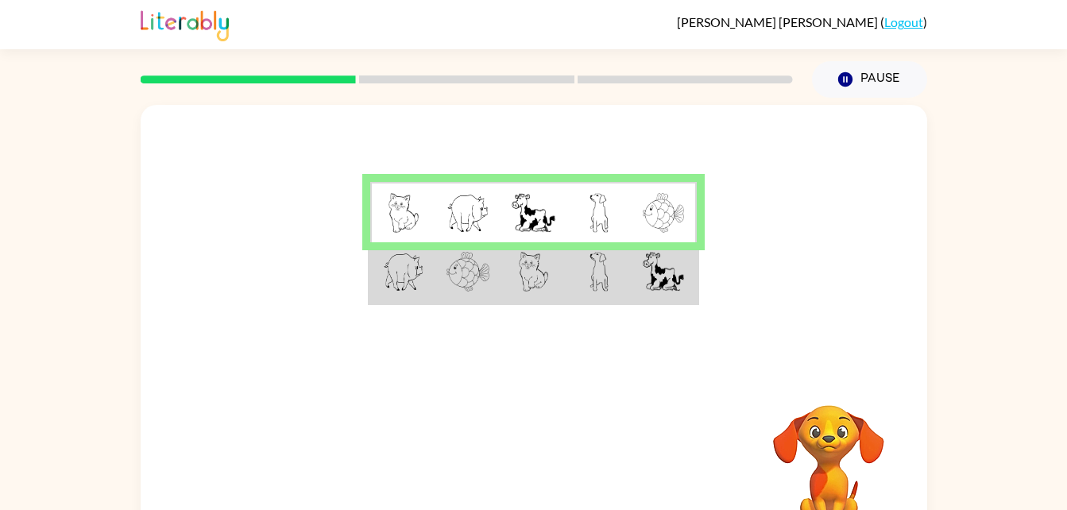
click at [829, 454] on video "Your browser must support playing .mp4 files to use Literably. Please try using…" at bounding box center [828, 460] width 159 height 159
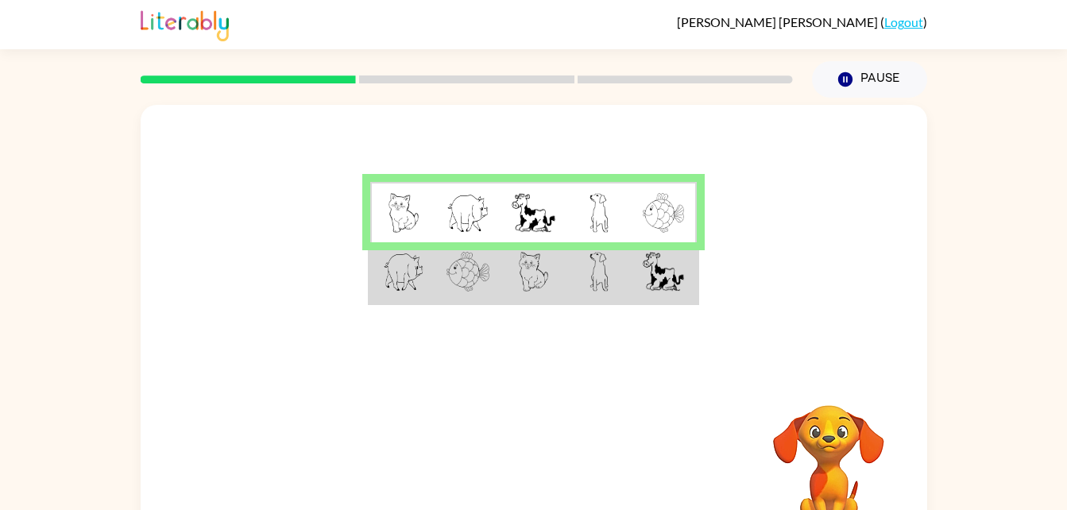
click at [829, 454] on video "Your browser must support playing .mp4 files to use Literably. Please try using…" at bounding box center [828, 460] width 159 height 159
click at [840, 71] on icon "Pause" at bounding box center [844, 79] width 17 height 17
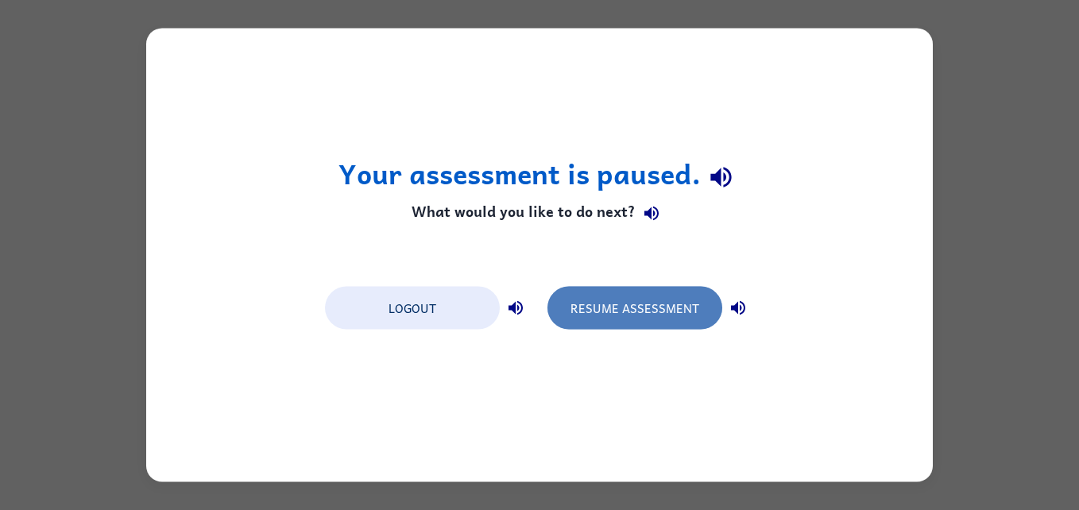
click at [649, 301] on button "Resume Assessment" at bounding box center [634, 308] width 175 height 43
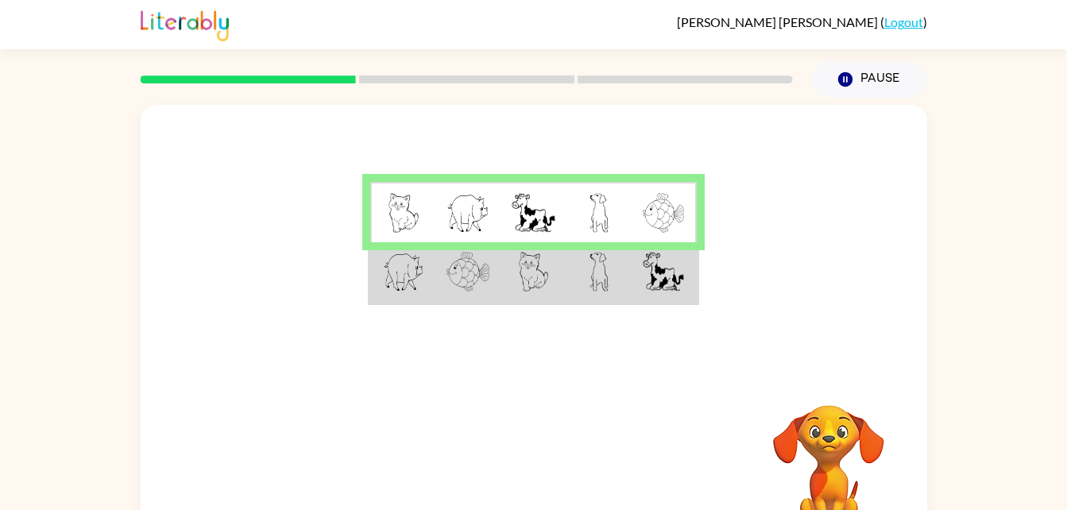
click at [651, 291] on img at bounding box center [663, 272] width 41 height 40
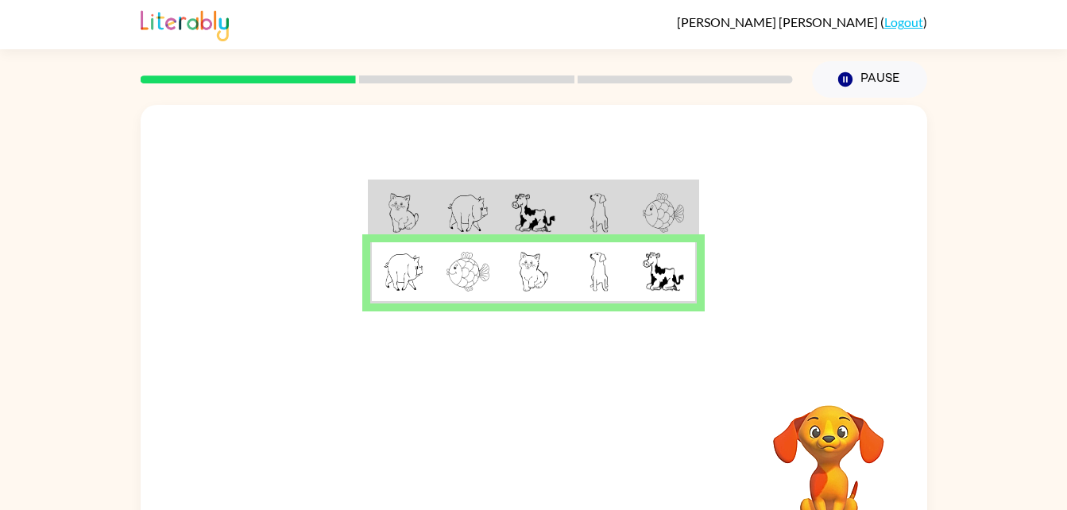
click at [651, 291] on img at bounding box center [663, 272] width 41 height 40
click at [547, 467] on button "button" at bounding box center [534, 469] width 102 height 58
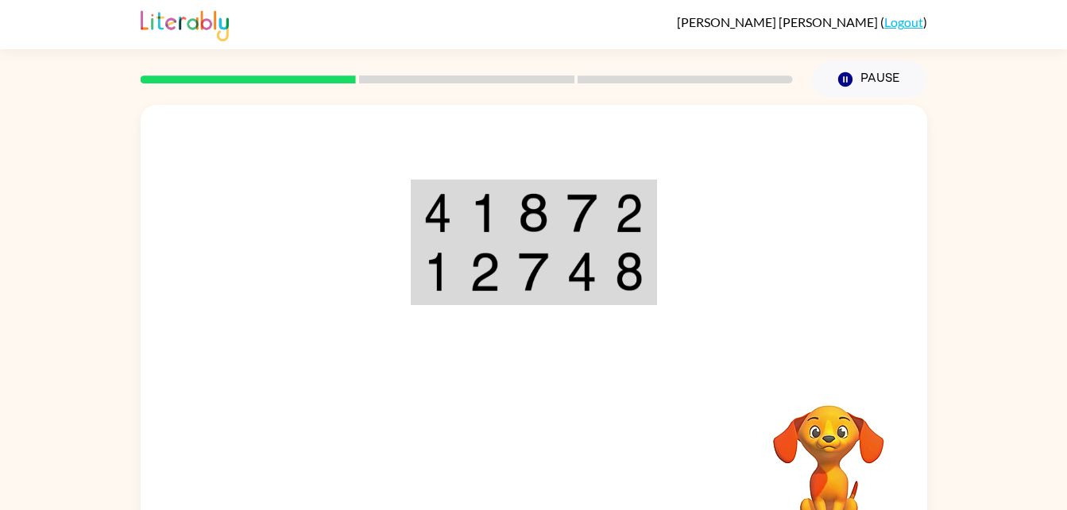
click at [447, 202] on img at bounding box center [437, 213] width 29 height 40
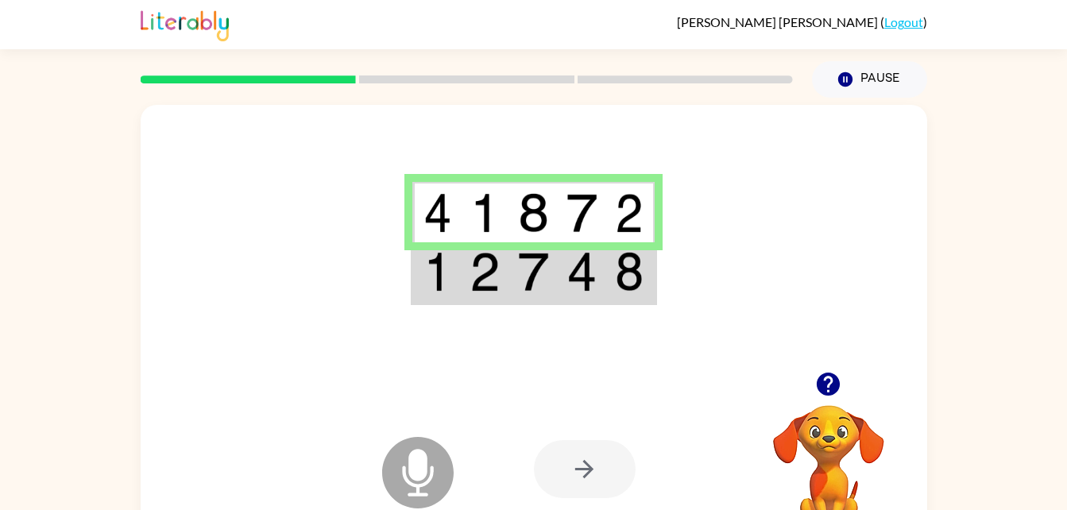
click at [469, 284] on img at bounding box center [484, 272] width 30 height 40
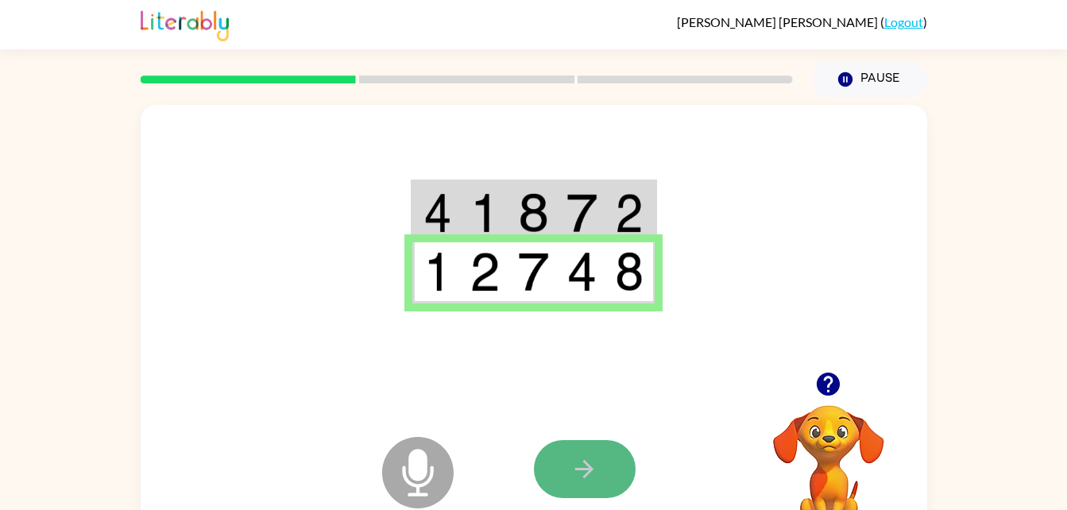
click at [587, 462] on icon "button" at bounding box center [584, 469] width 28 height 28
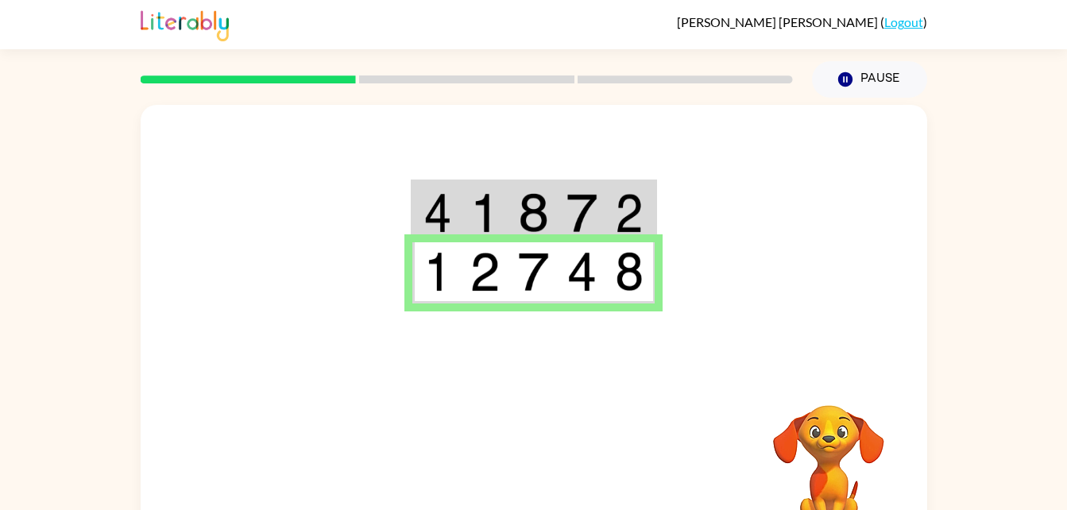
click at [512, 198] on td at bounding box center [533, 212] width 48 height 61
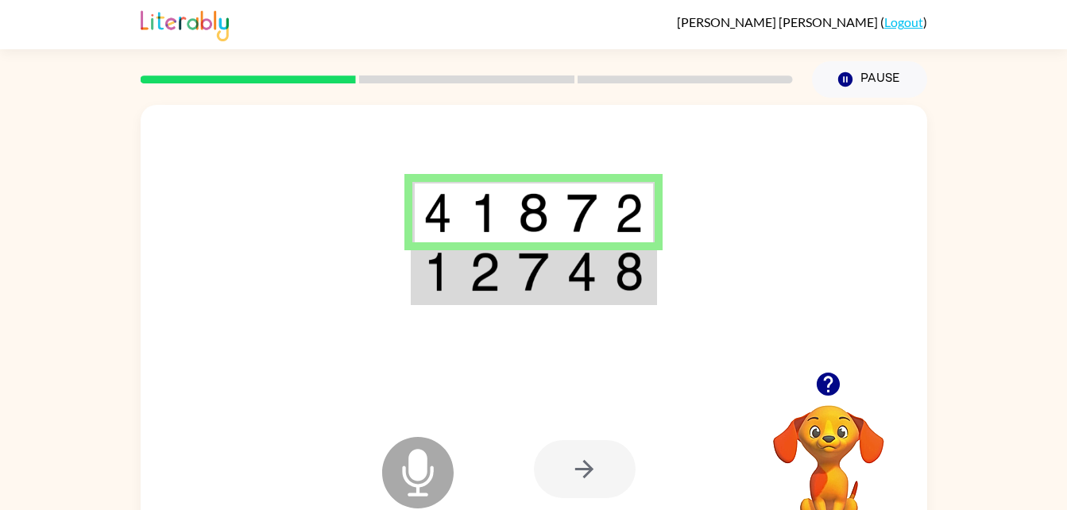
click at [410, 475] on icon "Microphone The Microphone is here when it is your turn to talk" at bounding box center [497, 492] width 238 height 119
click at [510, 241] on td at bounding box center [533, 212] width 48 height 61
click at [513, 270] on td at bounding box center [533, 272] width 48 height 61
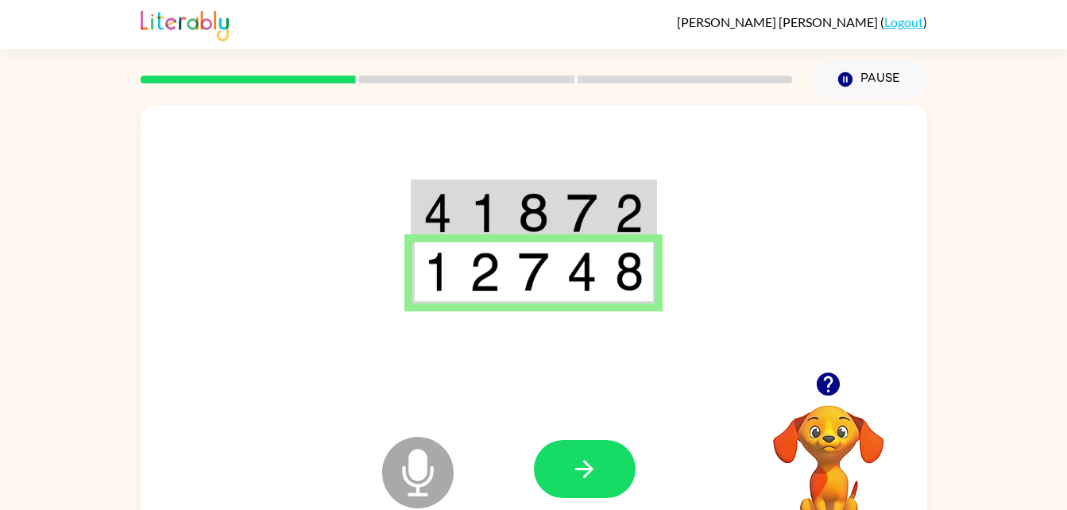
click at [407, 463] on icon at bounding box center [417, 472] width 71 height 71
click at [615, 455] on button "button" at bounding box center [585, 469] width 102 height 58
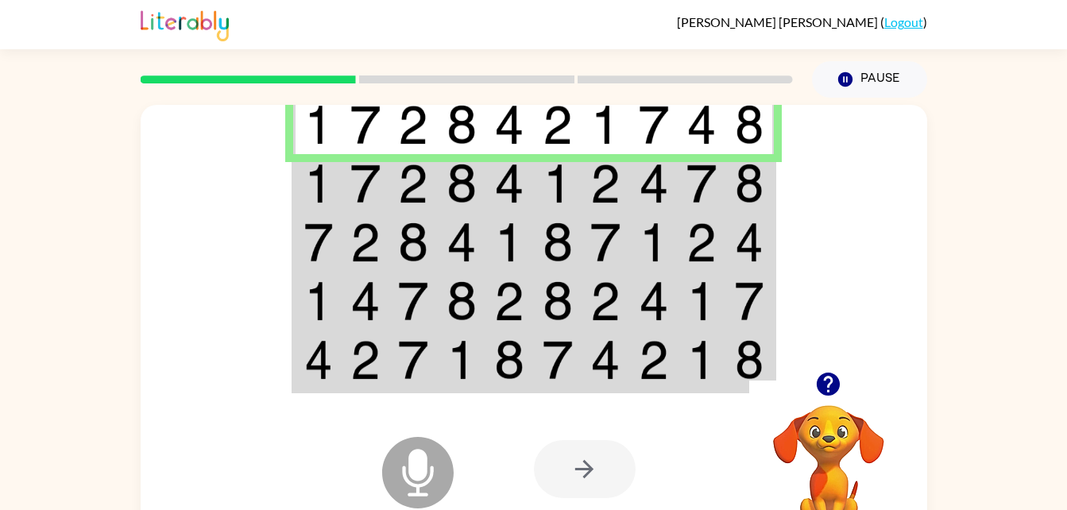
click at [430, 458] on icon at bounding box center [417, 472] width 71 height 71
click at [387, 159] on td at bounding box center [366, 183] width 48 height 59
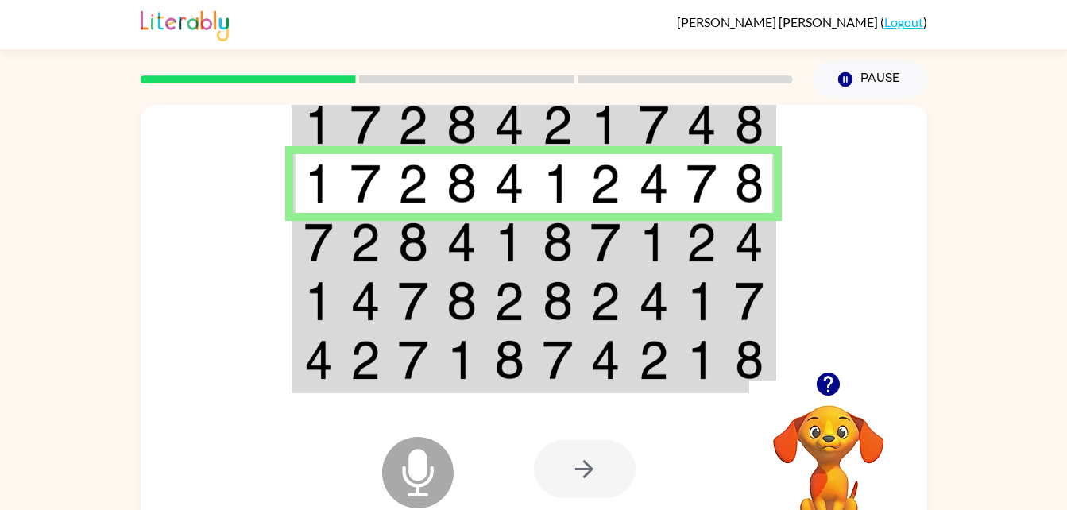
click at [414, 234] on img at bounding box center [413, 242] width 30 height 40
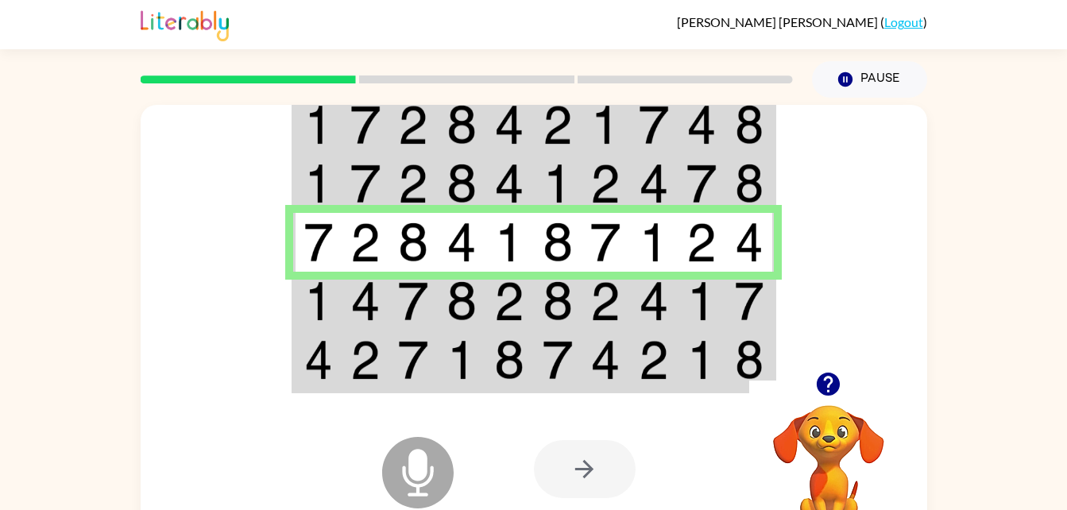
click at [339, 287] on td at bounding box center [317, 301] width 48 height 59
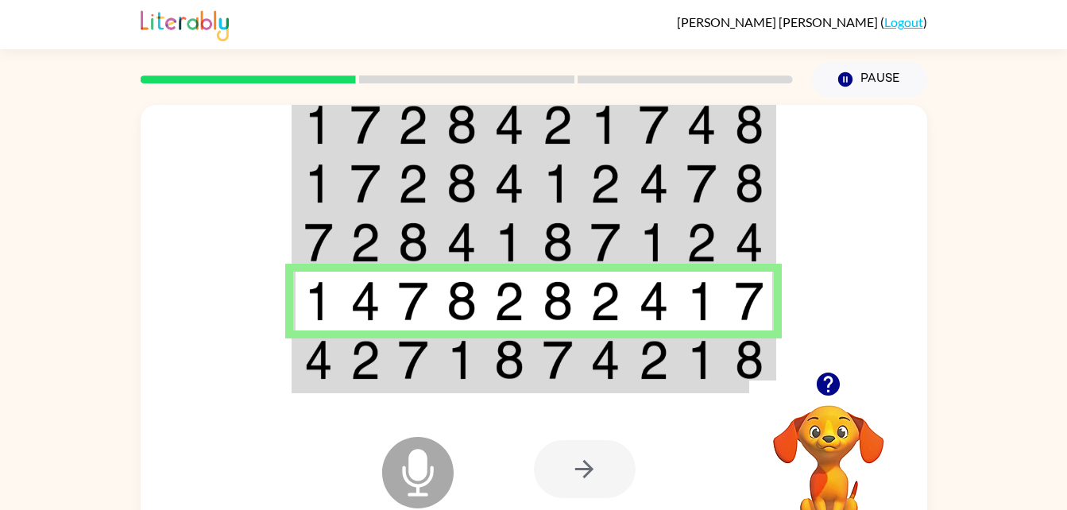
click at [519, 358] on img at bounding box center [509, 360] width 30 height 40
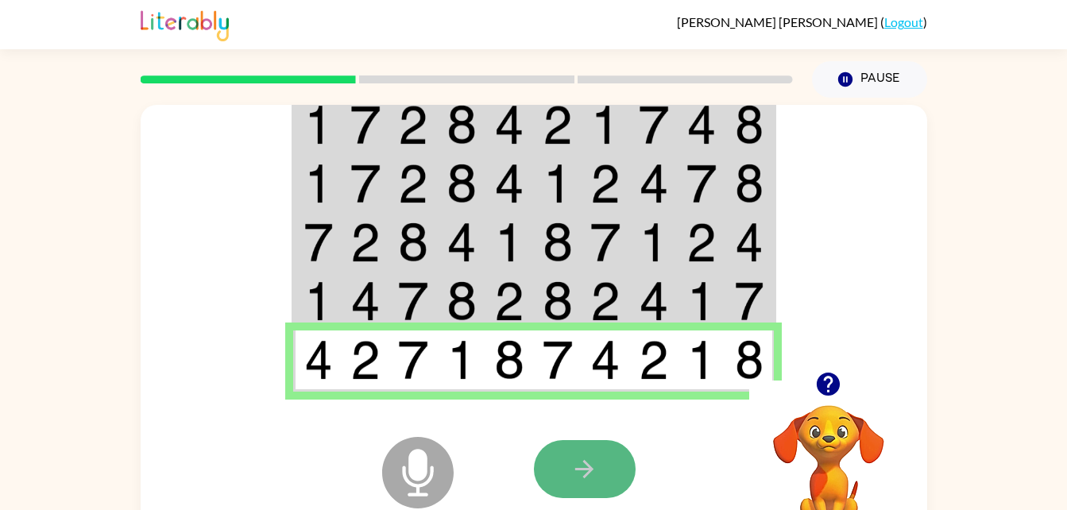
click at [606, 447] on button "button" at bounding box center [585, 469] width 102 height 58
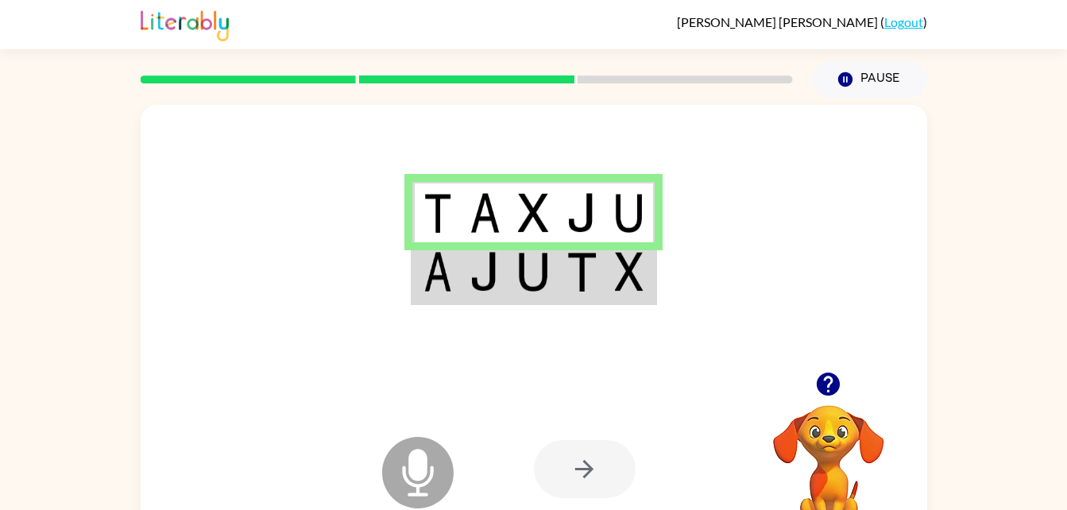
click at [420, 468] on icon "Microphone The Microphone is here when it is your turn to talk" at bounding box center [497, 492] width 238 height 119
click at [553, 269] on td at bounding box center [533, 272] width 48 height 61
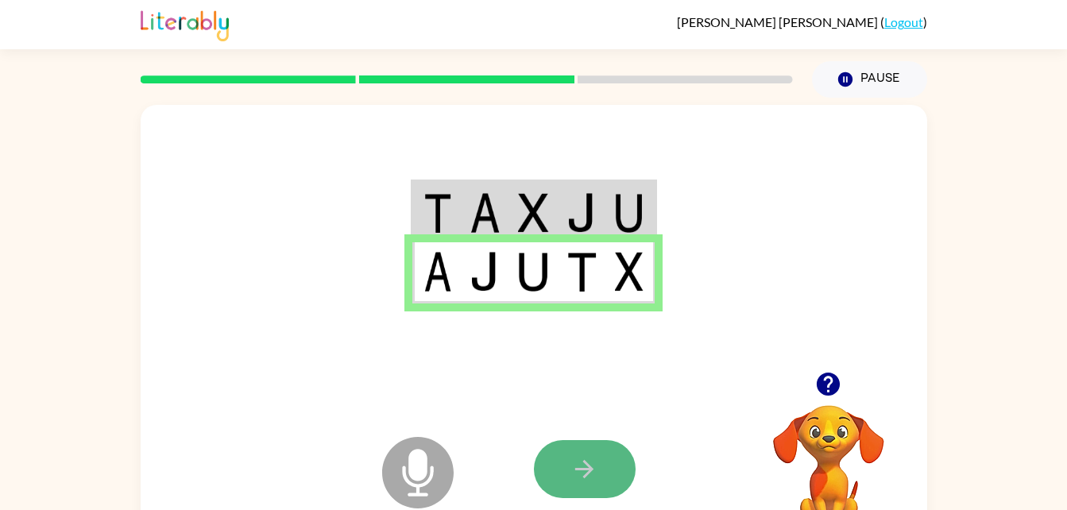
click at [611, 473] on button "button" at bounding box center [585, 469] width 102 height 58
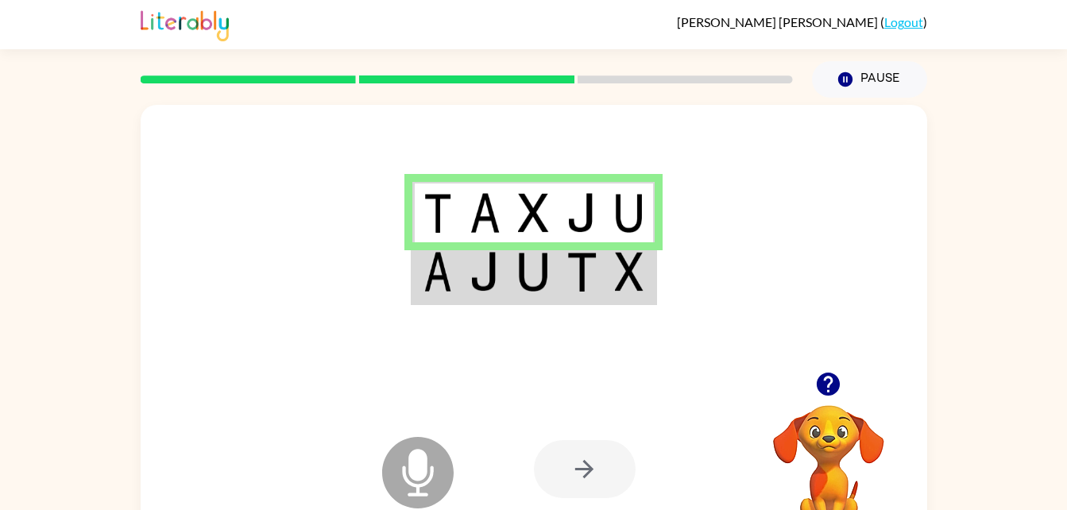
drag, startPoint x: 441, startPoint y: 261, endPoint x: 373, endPoint y: 252, distance: 68.9
click at [373, 252] on div at bounding box center [534, 238] width 786 height 267
click at [442, 280] on img at bounding box center [437, 272] width 29 height 40
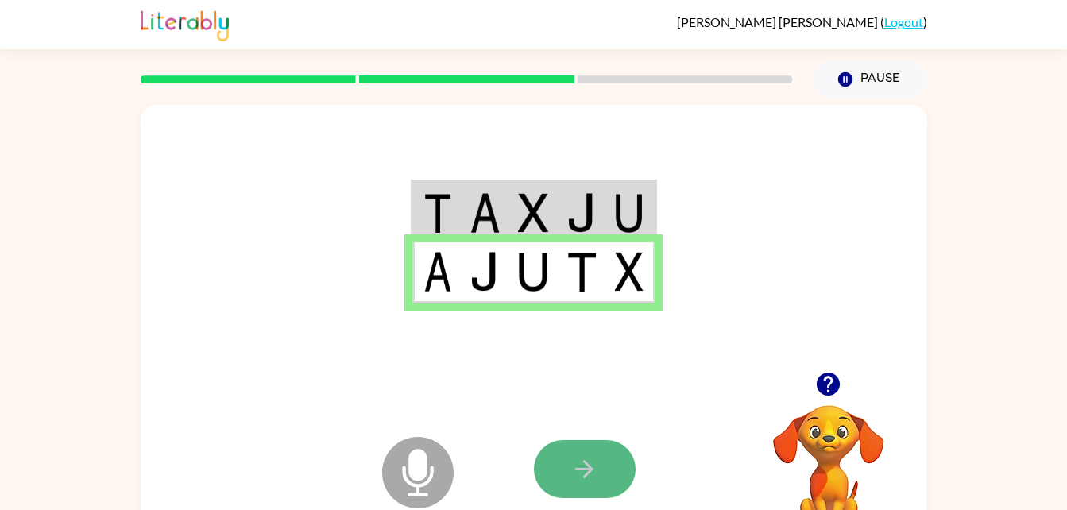
click at [576, 444] on button "button" at bounding box center [585, 469] width 102 height 58
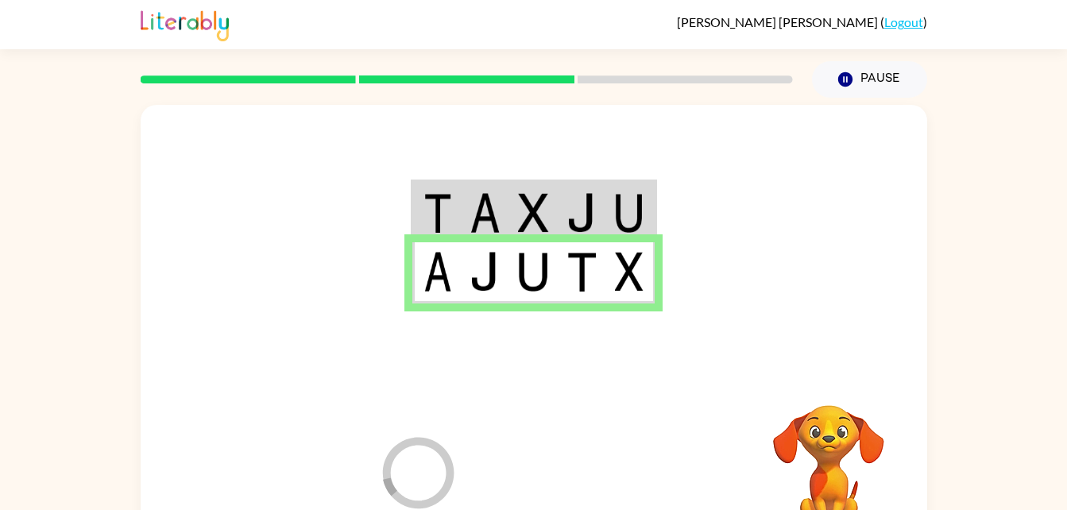
click at [576, 444] on div at bounding box center [651, 469] width 234 height 179
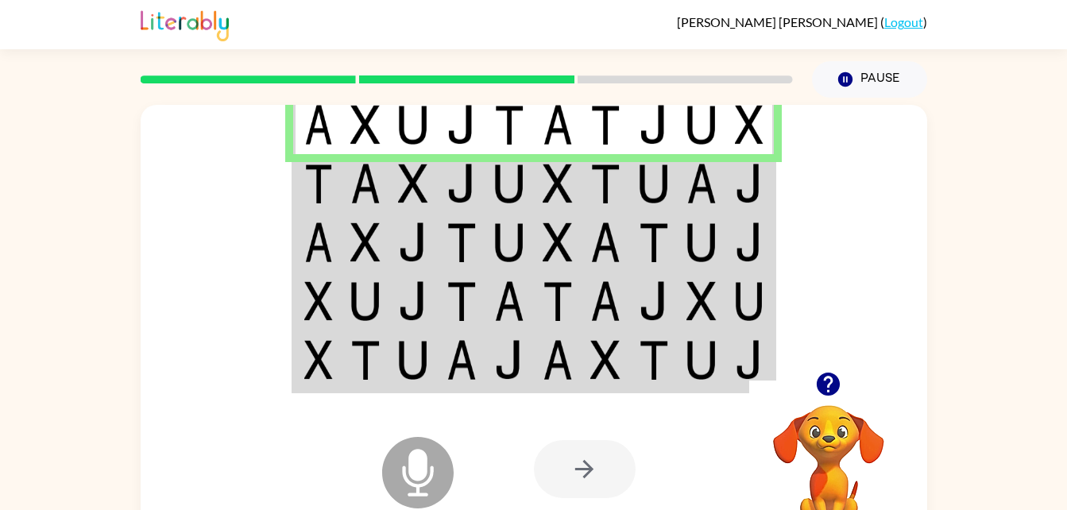
click at [399, 177] on img at bounding box center [413, 184] width 30 height 40
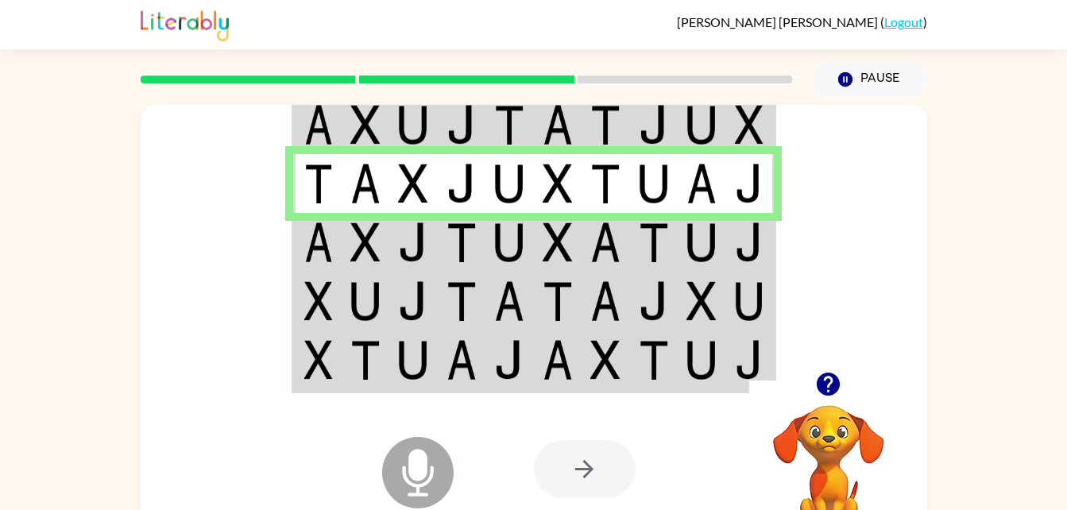
click at [350, 246] on img at bounding box center [365, 242] width 30 height 40
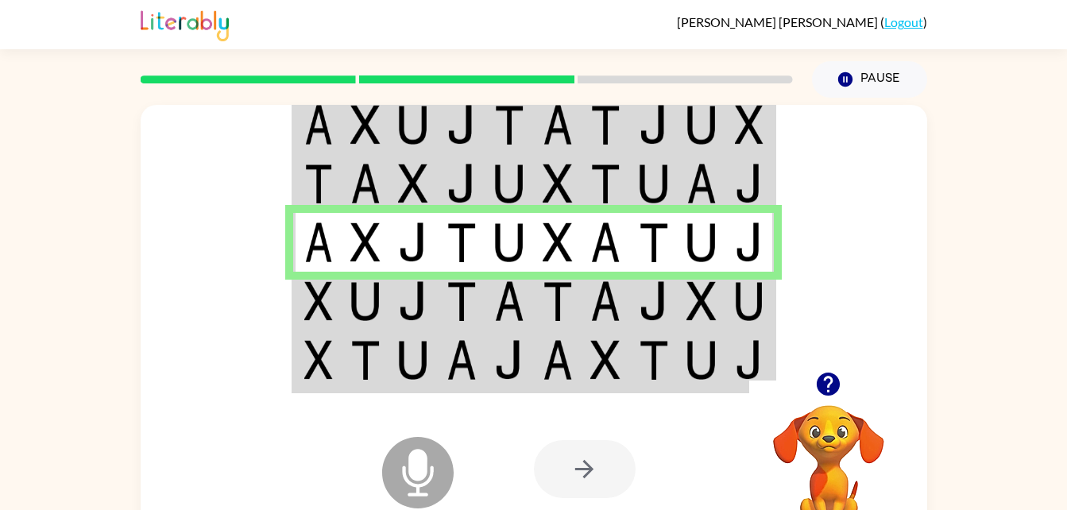
click at [406, 306] on img at bounding box center [413, 301] width 30 height 40
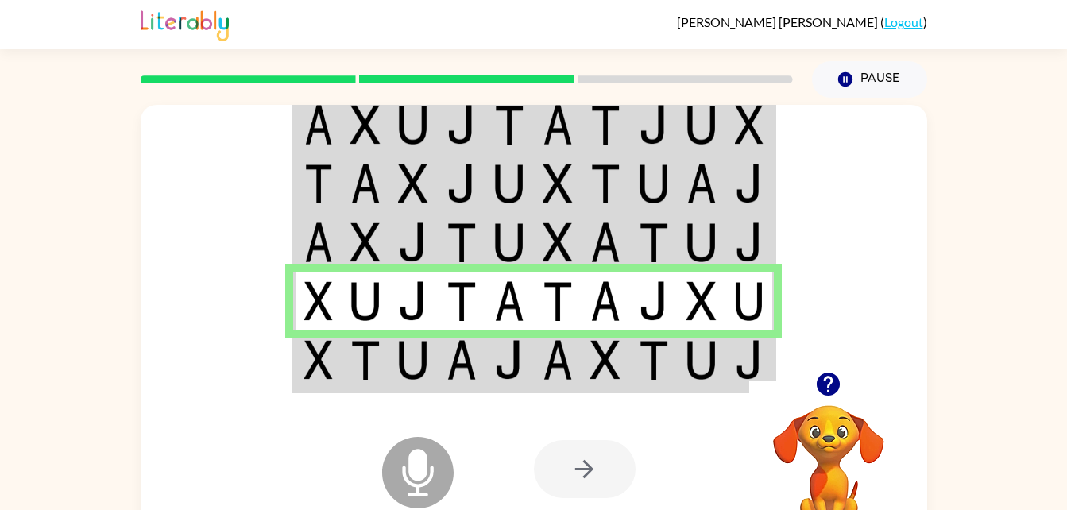
click at [417, 346] on img at bounding box center [413, 360] width 30 height 40
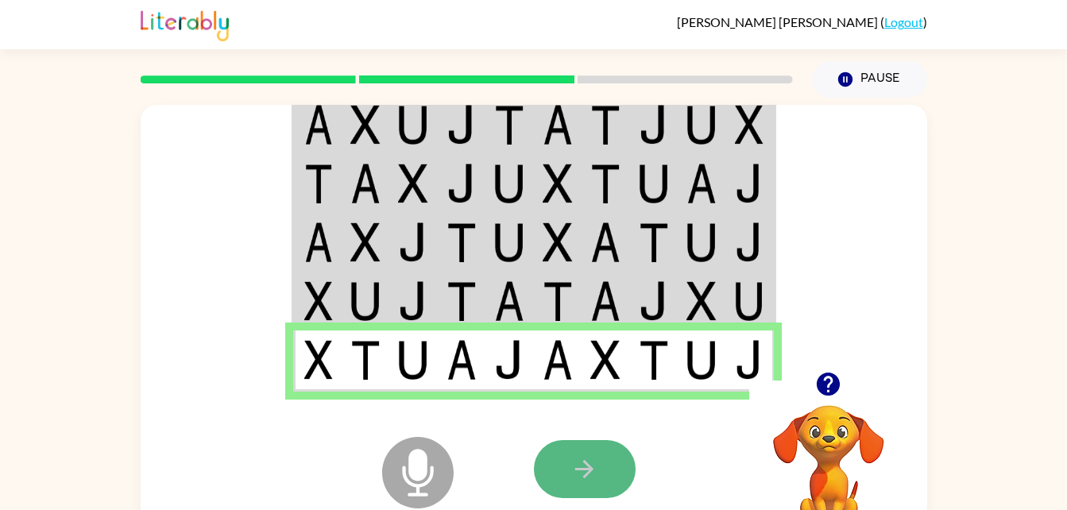
click at [565, 466] on button "button" at bounding box center [585, 469] width 102 height 58
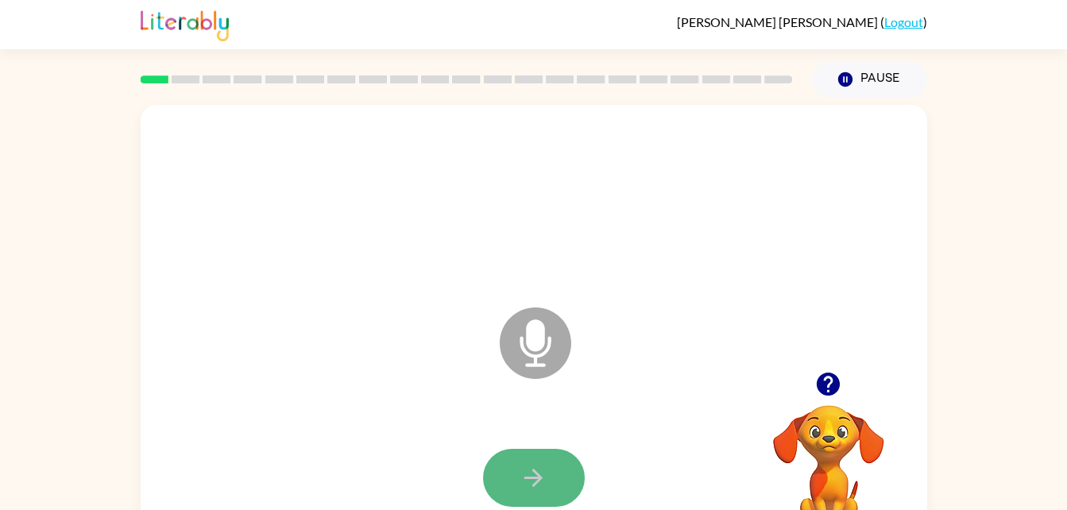
click at [552, 461] on button "button" at bounding box center [534, 478] width 102 height 58
click at [551, 463] on button "button" at bounding box center [534, 478] width 102 height 58
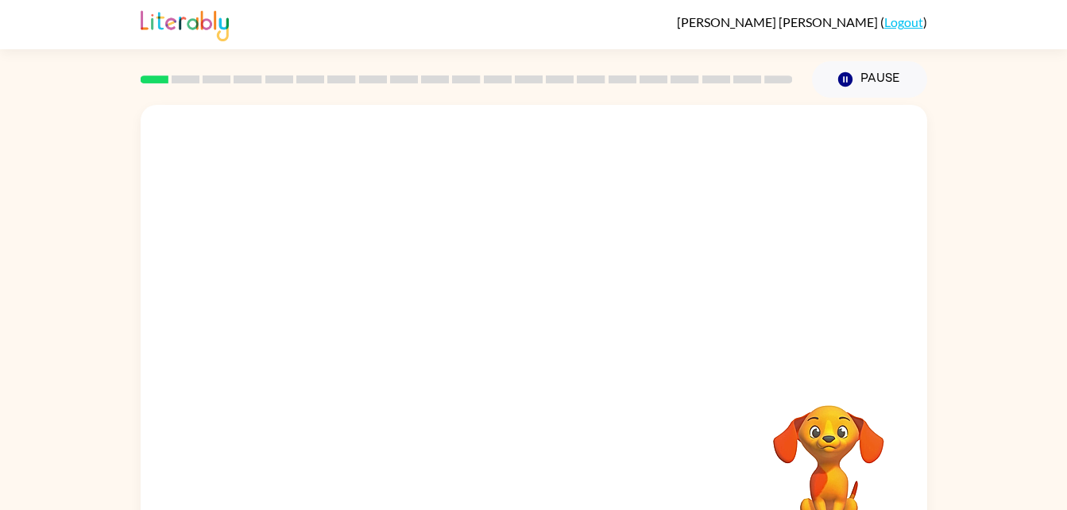
click at [551, 462] on div at bounding box center [533, 478] width 755 height 130
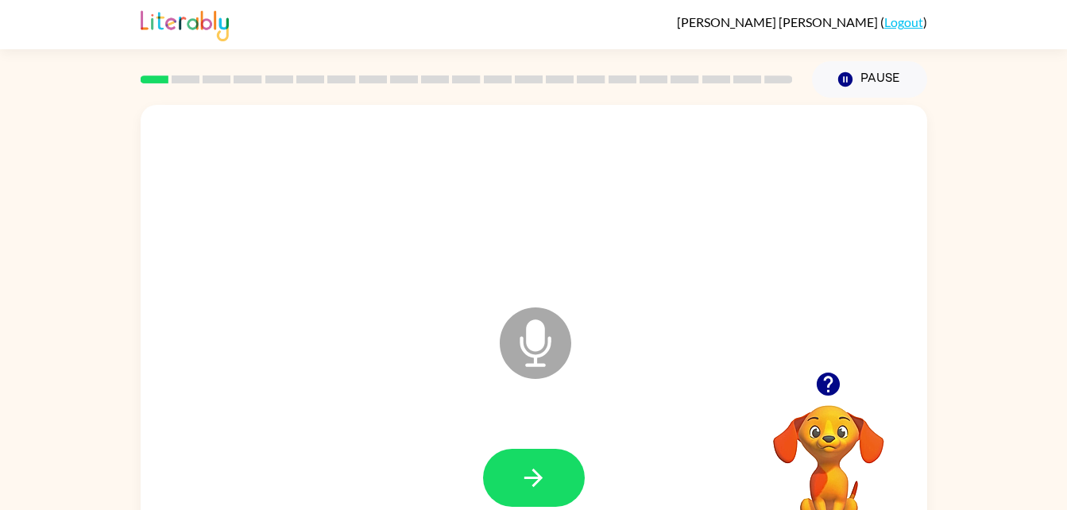
click at [521, 334] on icon at bounding box center [535, 342] width 71 height 71
click at [512, 465] on button "button" at bounding box center [534, 478] width 102 height 58
click at [516, 465] on button "button" at bounding box center [534, 478] width 102 height 58
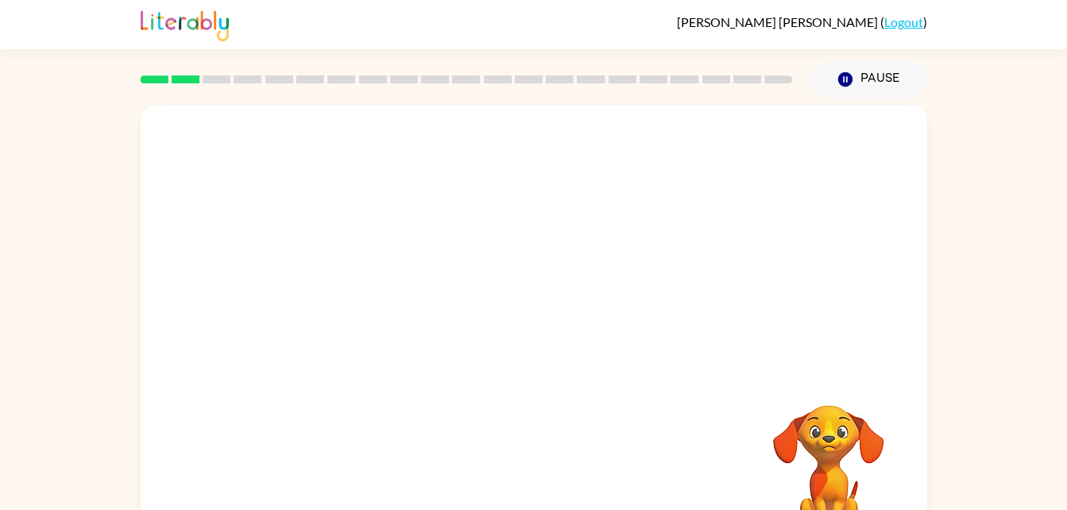
click at [516, 465] on div at bounding box center [533, 478] width 755 height 130
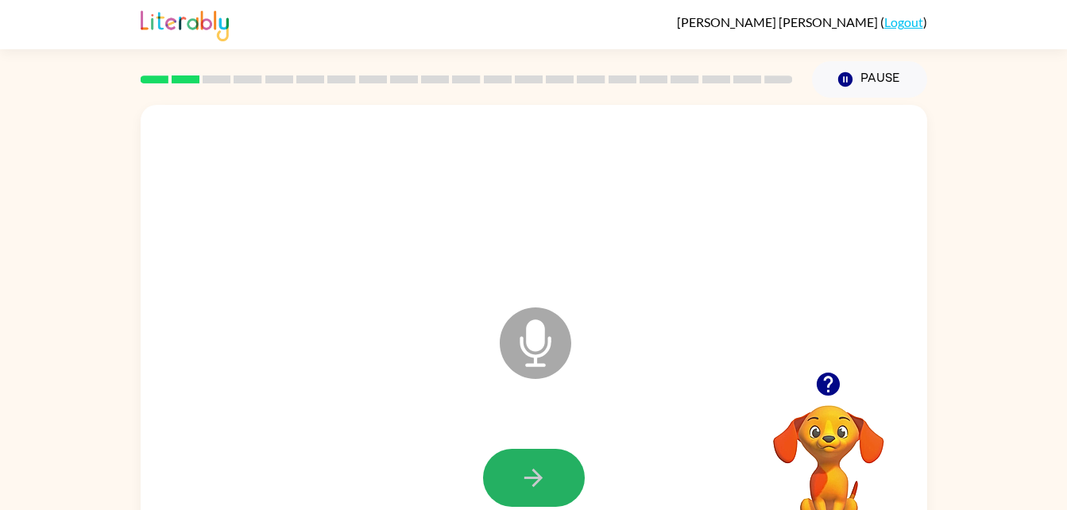
click at [516, 465] on button "button" at bounding box center [534, 478] width 102 height 58
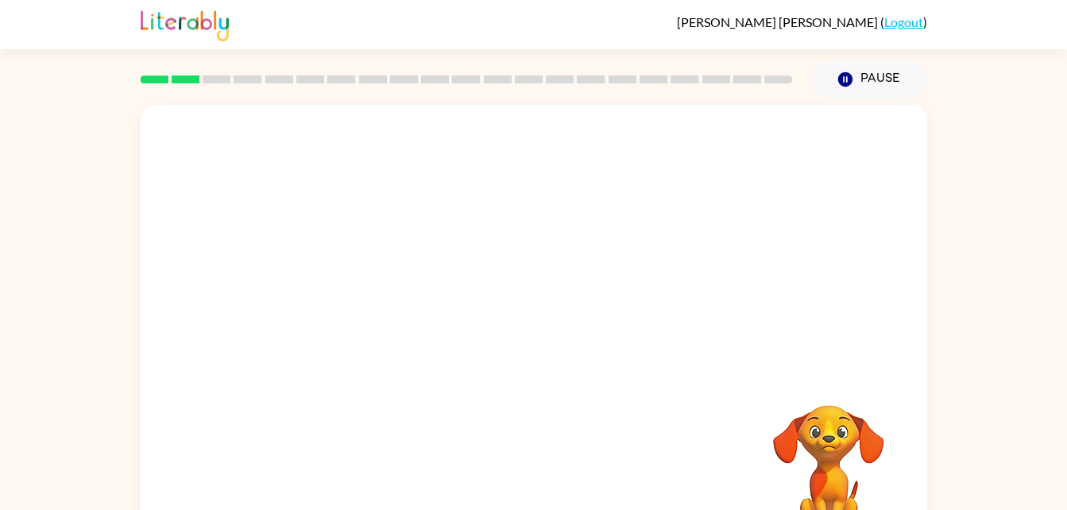
click at [516, 465] on div at bounding box center [533, 478] width 755 height 130
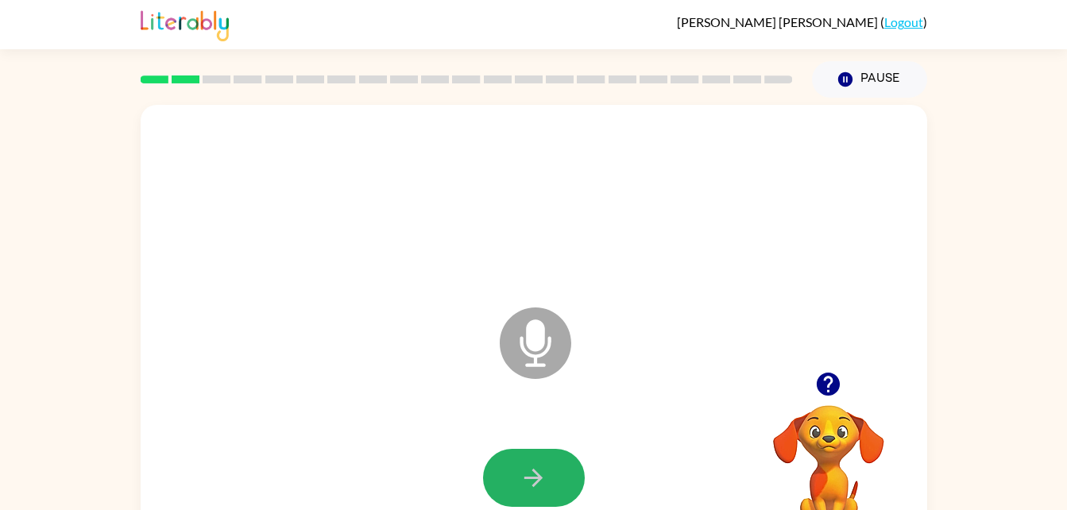
click at [516, 465] on button "button" at bounding box center [534, 478] width 102 height 58
click at [510, 465] on button "button" at bounding box center [534, 478] width 102 height 58
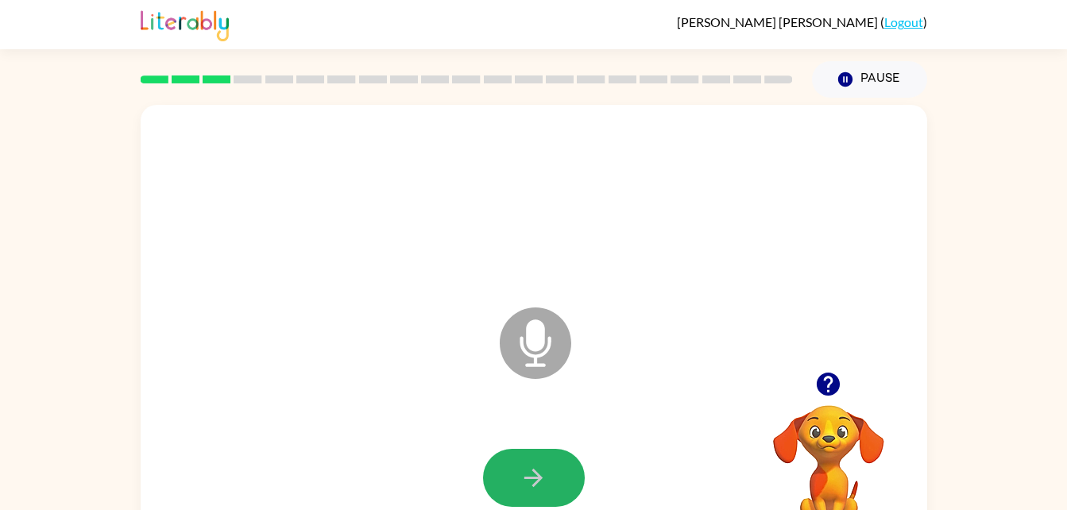
click at [510, 465] on button "button" at bounding box center [534, 478] width 102 height 58
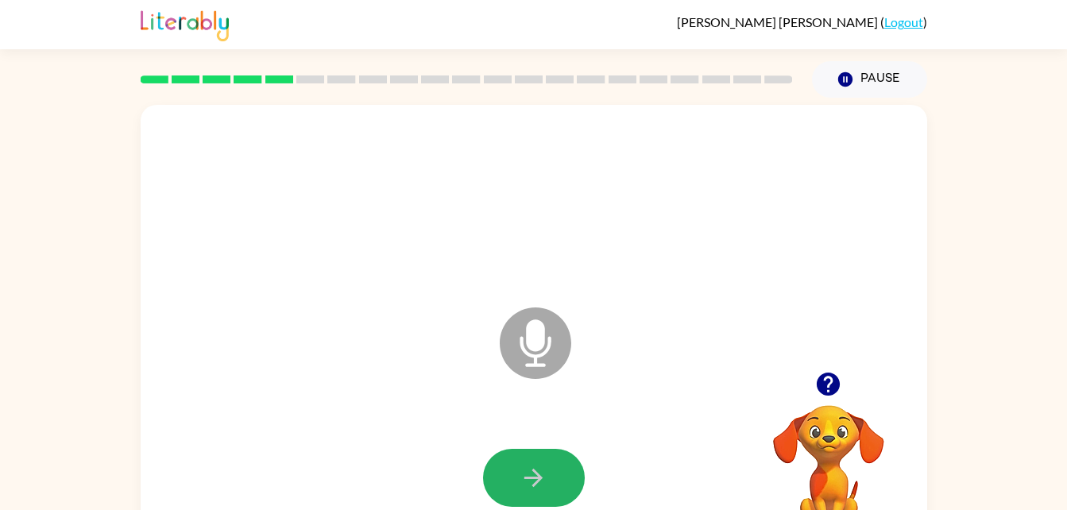
click at [510, 465] on button "button" at bounding box center [534, 478] width 102 height 58
drag, startPoint x: 510, startPoint y: 465, endPoint x: 356, endPoint y: 450, distance: 154.8
click at [356, 450] on div at bounding box center [533, 478] width 755 height 130
click at [529, 477] on icon "button" at bounding box center [533, 478] width 18 height 18
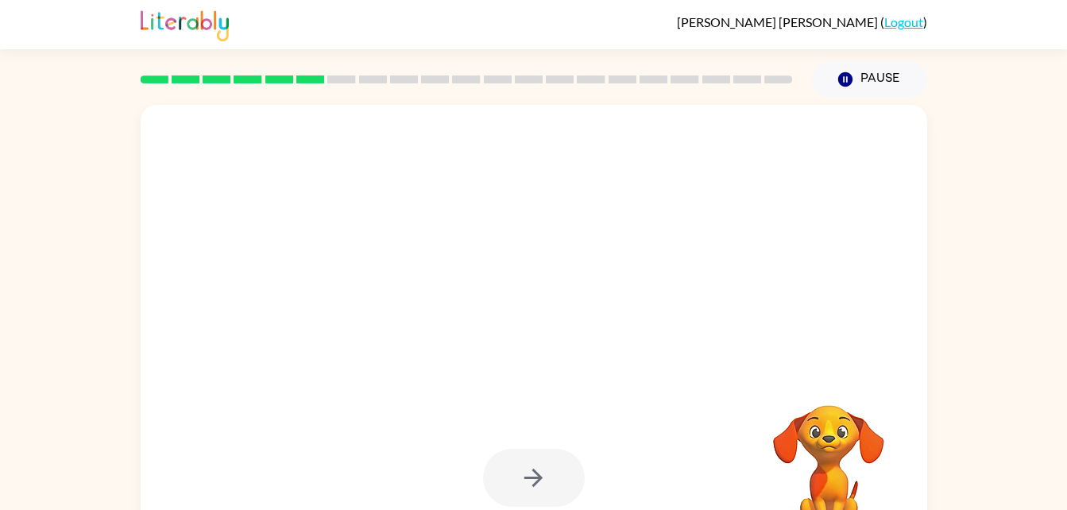
click at [533, 490] on div at bounding box center [534, 478] width 102 height 58
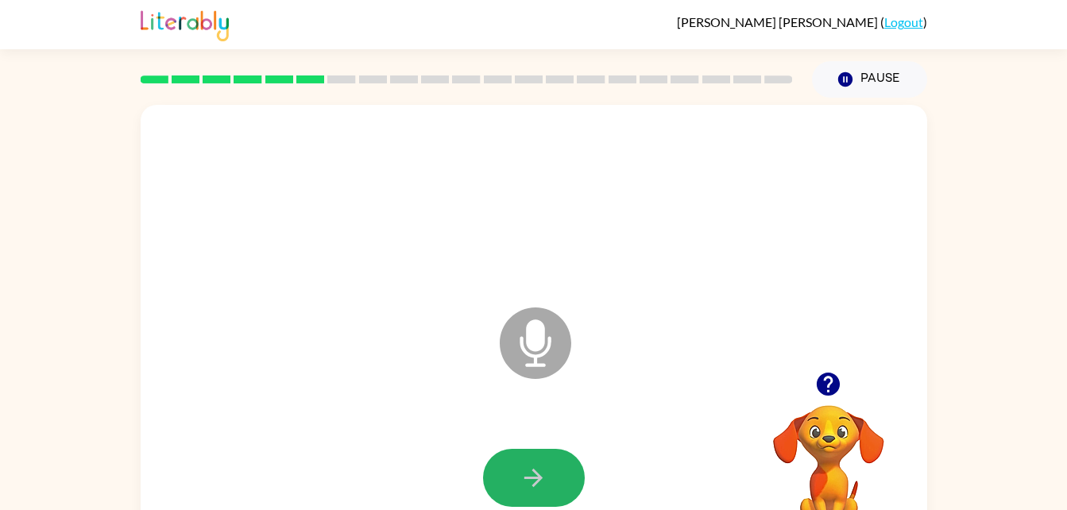
click at [533, 490] on icon "button" at bounding box center [534, 478] width 28 height 28
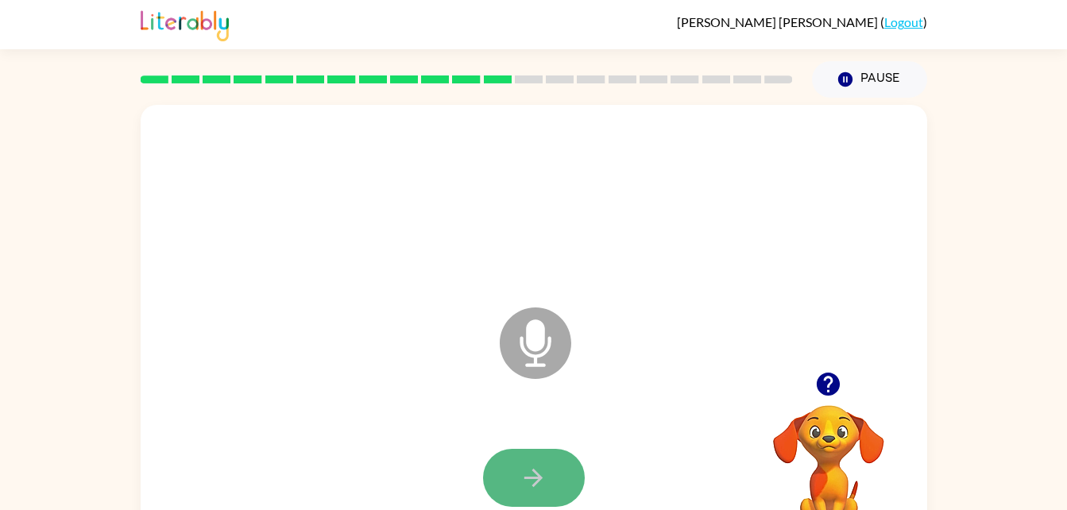
drag, startPoint x: 531, startPoint y: 489, endPoint x: 508, endPoint y: 489, distance: 23.8
click at [508, 489] on button "button" at bounding box center [534, 478] width 102 height 58
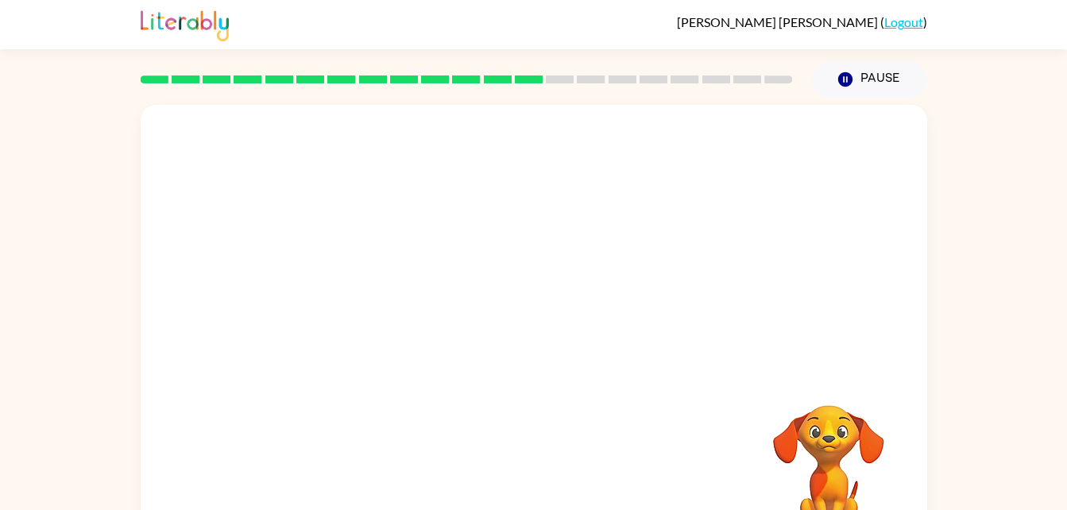
click at [809, 423] on video "Your browser must support playing .mp4 files to use Literably. Please try using…" at bounding box center [828, 460] width 159 height 159
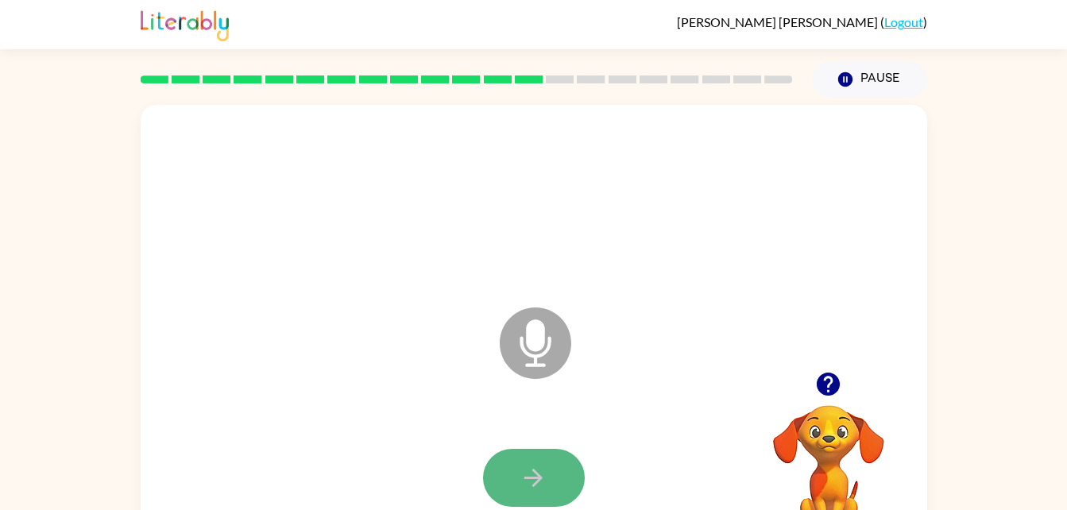
click at [520, 483] on icon "button" at bounding box center [534, 478] width 28 height 28
click at [516, 484] on button "button" at bounding box center [534, 478] width 102 height 58
drag, startPoint x: 516, startPoint y: 474, endPoint x: 513, endPoint y: 463, distance: 11.6
click at [513, 463] on button "button" at bounding box center [534, 478] width 102 height 58
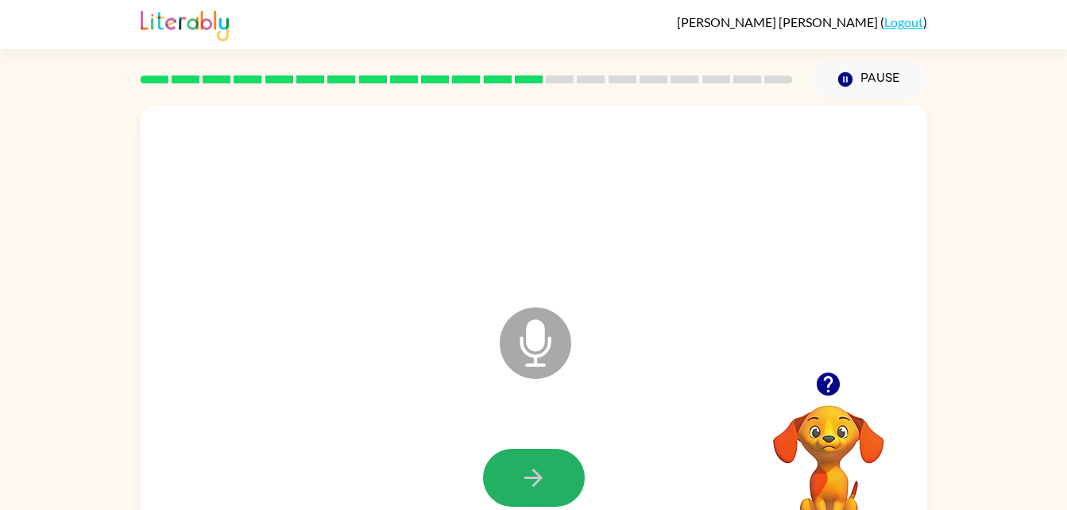
click at [513, 463] on button "button" at bounding box center [534, 478] width 102 height 58
drag, startPoint x: 513, startPoint y: 463, endPoint x: 431, endPoint y: 452, distance: 82.6
click at [431, 452] on div at bounding box center [533, 478] width 755 height 130
click at [544, 473] on icon "button" at bounding box center [534, 478] width 28 height 28
click at [551, 478] on button "button" at bounding box center [534, 478] width 102 height 58
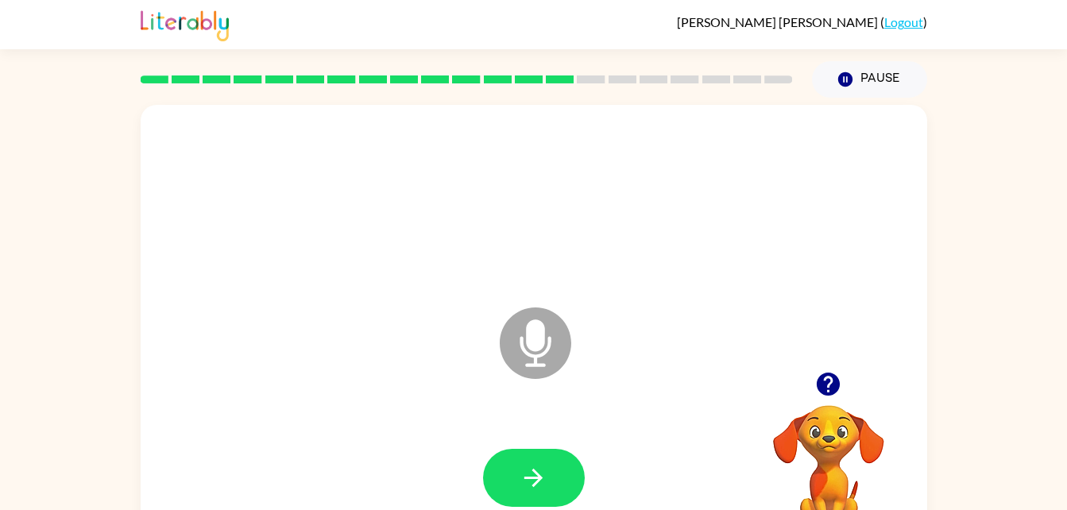
click at [551, 478] on button "button" at bounding box center [534, 478] width 102 height 58
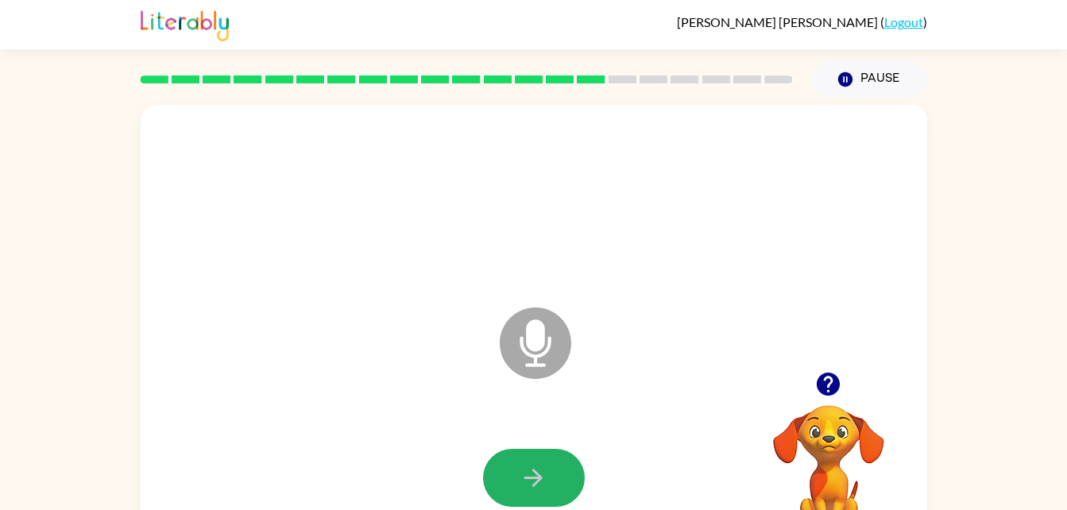
click at [551, 478] on button "button" at bounding box center [534, 478] width 102 height 58
drag, startPoint x: 551, startPoint y: 478, endPoint x: 551, endPoint y: 469, distance: 9.6
click at [551, 469] on button "button" at bounding box center [534, 478] width 102 height 58
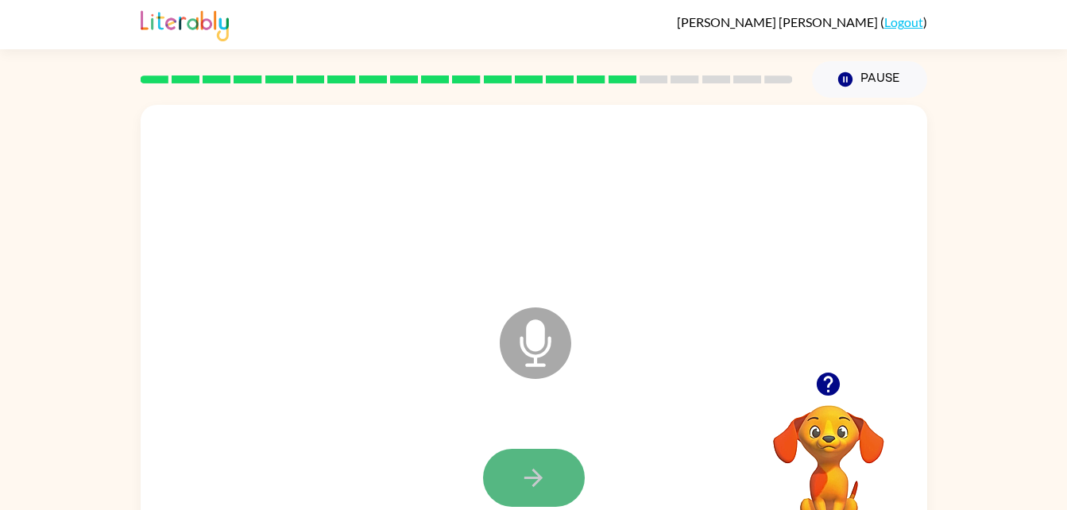
click at [553, 469] on button "button" at bounding box center [534, 478] width 102 height 58
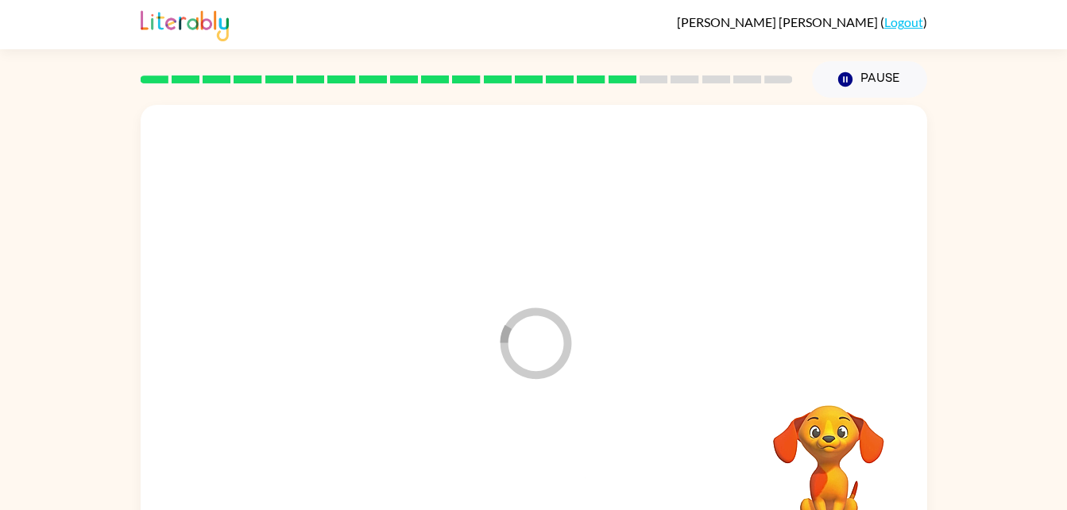
click at [553, 469] on div at bounding box center [533, 478] width 755 height 130
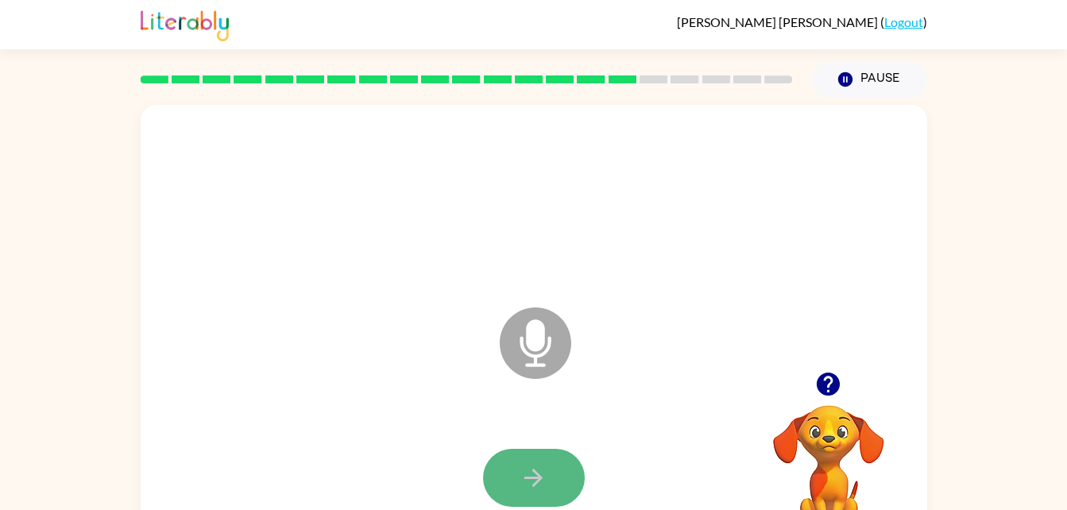
click at [557, 460] on button "button" at bounding box center [534, 478] width 102 height 58
drag, startPoint x: 557, startPoint y: 460, endPoint x: 542, endPoint y: 431, distance: 33.0
click at [542, 431] on div at bounding box center [533, 478] width 755 height 130
click at [541, 458] on button "button" at bounding box center [534, 478] width 102 height 58
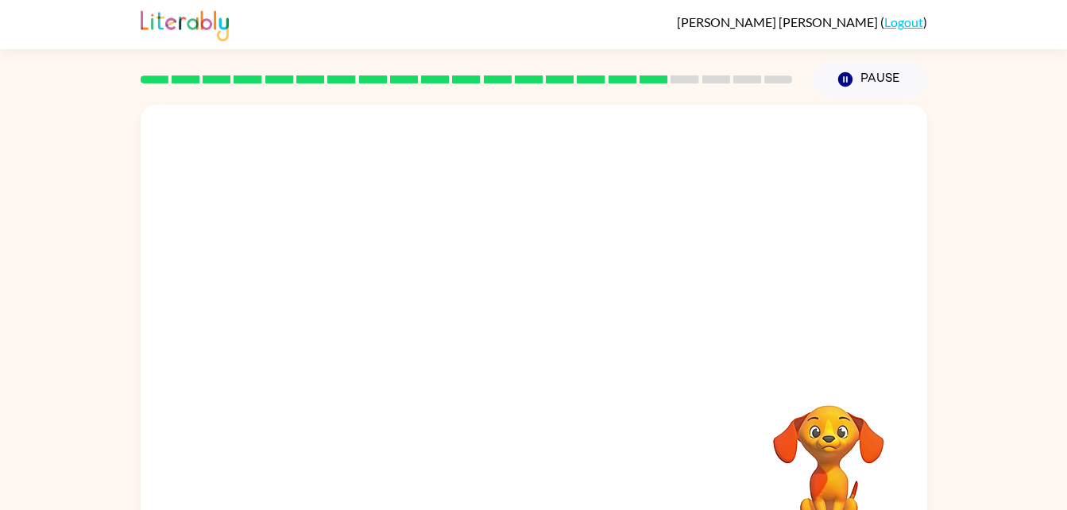
click at [541, 458] on div at bounding box center [533, 478] width 755 height 130
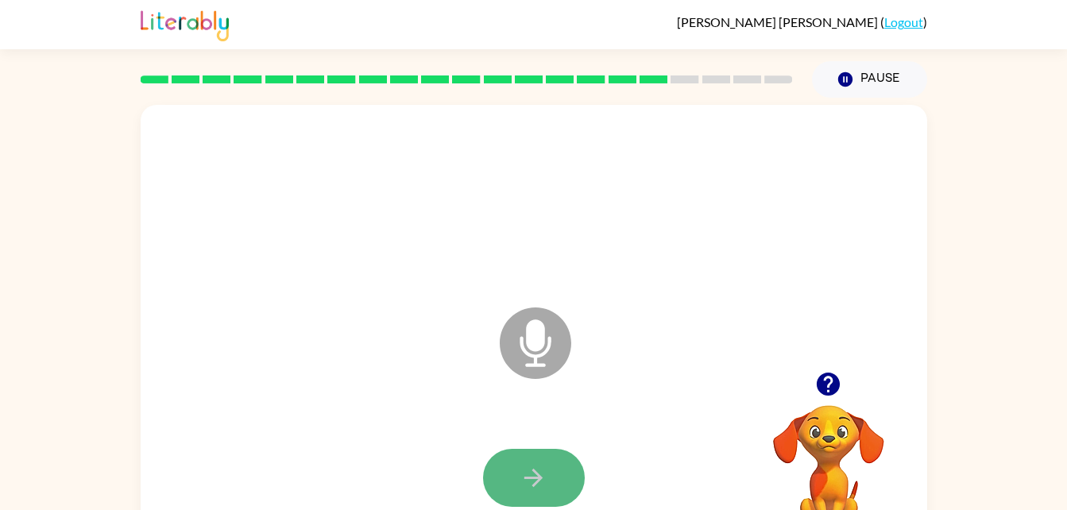
click at [541, 458] on button "button" at bounding box center [534, 478] width 102 height 58
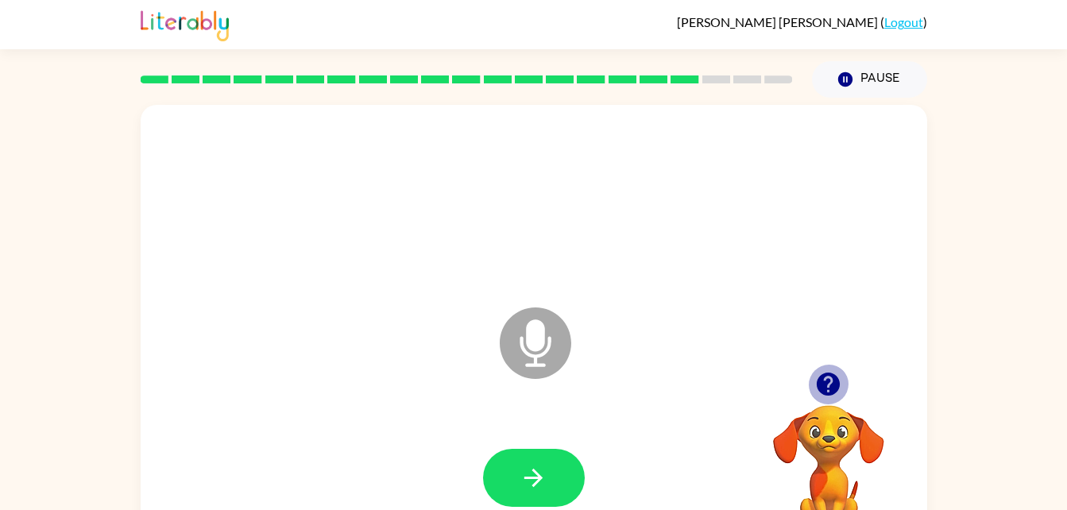
click at [827, 381] on icon "button" at bounding box center [828, 384] width 23 height 23
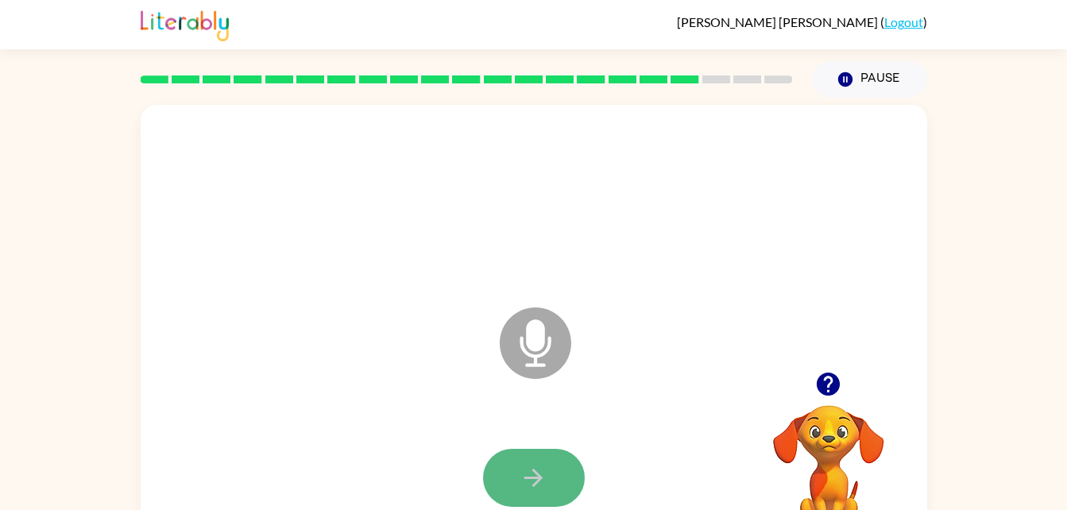
click at [552, 465] on button "button" at bounding box center [534, 478] width 102 height 58
click at [838, 373] on icon "button" at bounding box center [828, 384] width 28 height 28
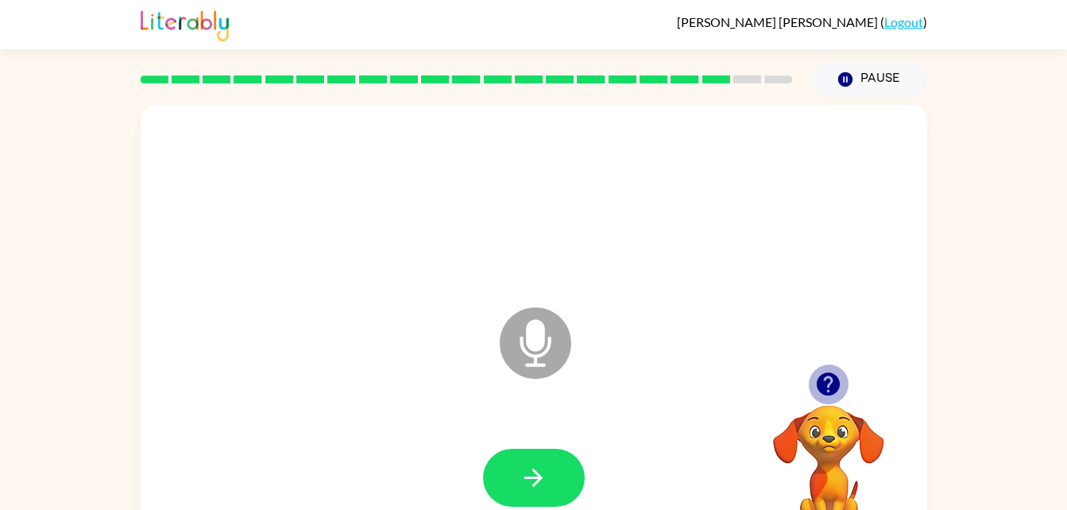
click at [827, 370] on icon "button" at bounding box center [828, 384] width 28 height 28
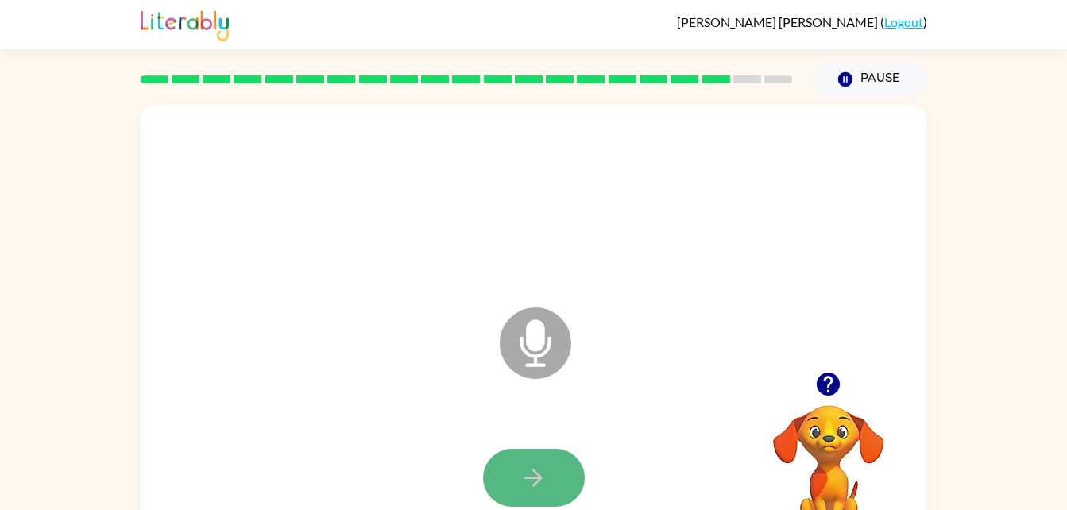
click at [553, 454] on button "button" at bounding box center [534, 478] width 102 height 58
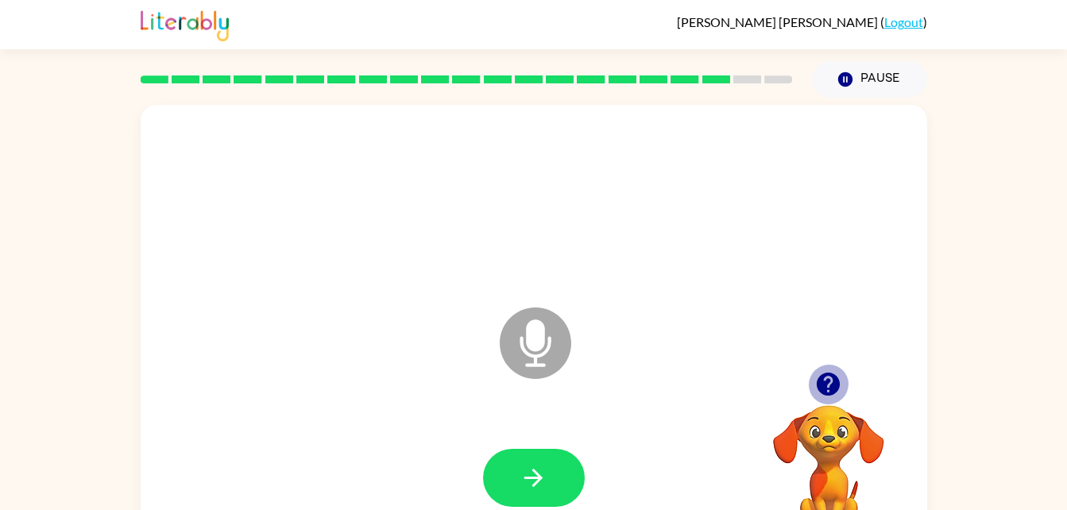
click at [826, 374] on icon "button" at bounding box center [828, 384] width 23 height 23
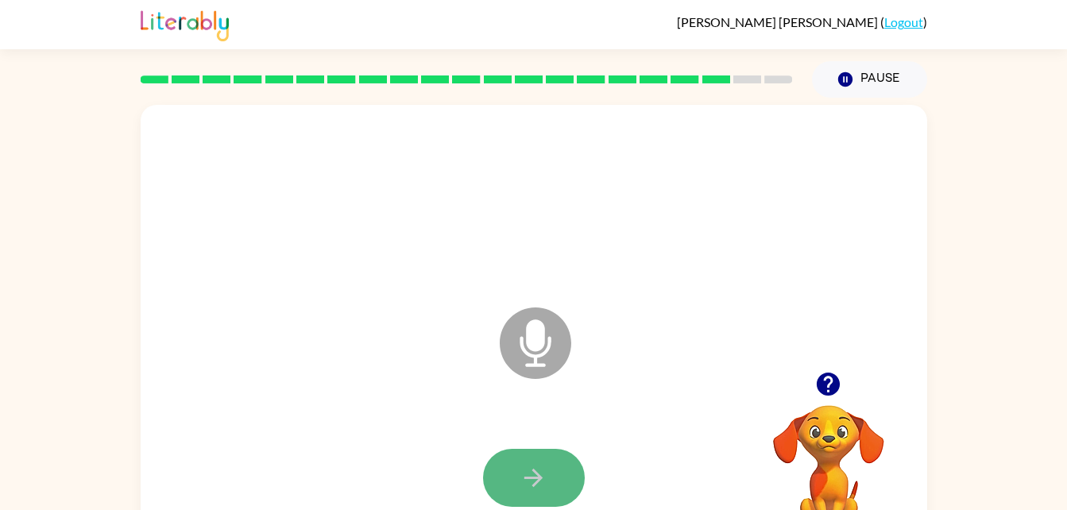
click at [550, 471] on button "button" at bounding box center [534, 478] width 102 height 58
